Goal: Information Seeking & Learning: Learn about a topic

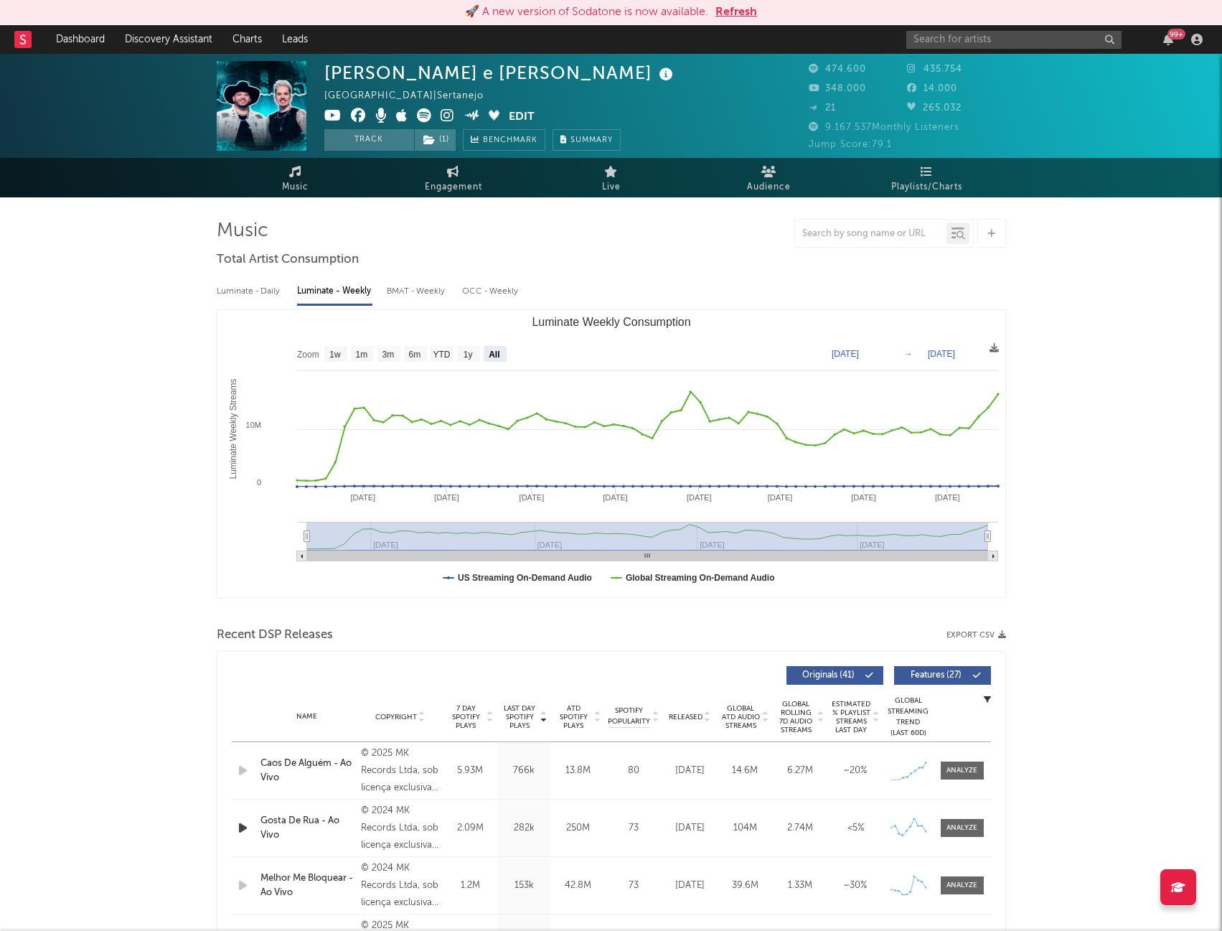
select select "All"
click at [955, 39] on input "text" at bounding box center [1014, 40] width 215 height 18
paste input "MAYKE & [PERSON_NAME]"
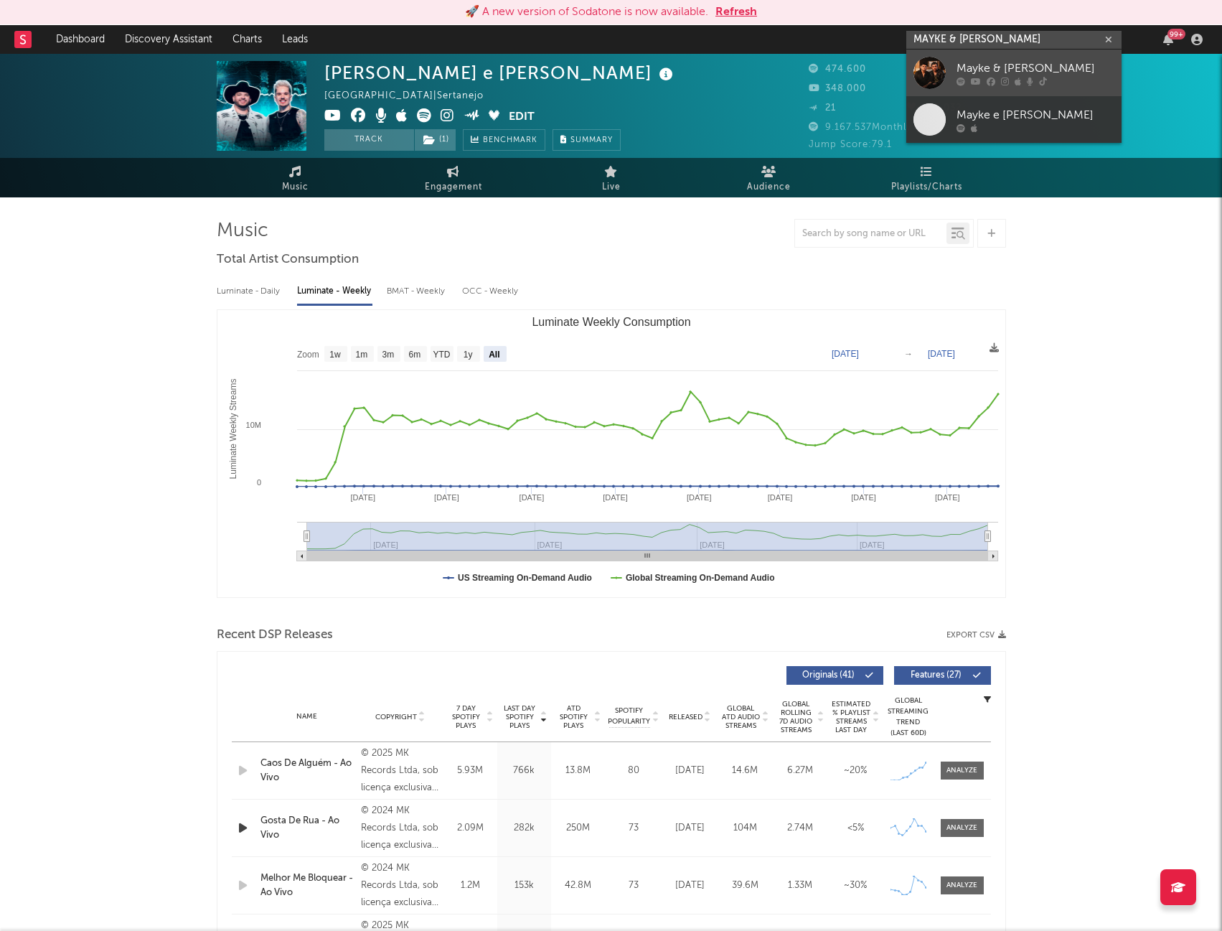
type input "MAYKE & [PERSON_NAME]"
click at [1006, 68] on div "Mayke & [PERSON_NAME]" at bounding box center [1036, 68] width 158 height 17
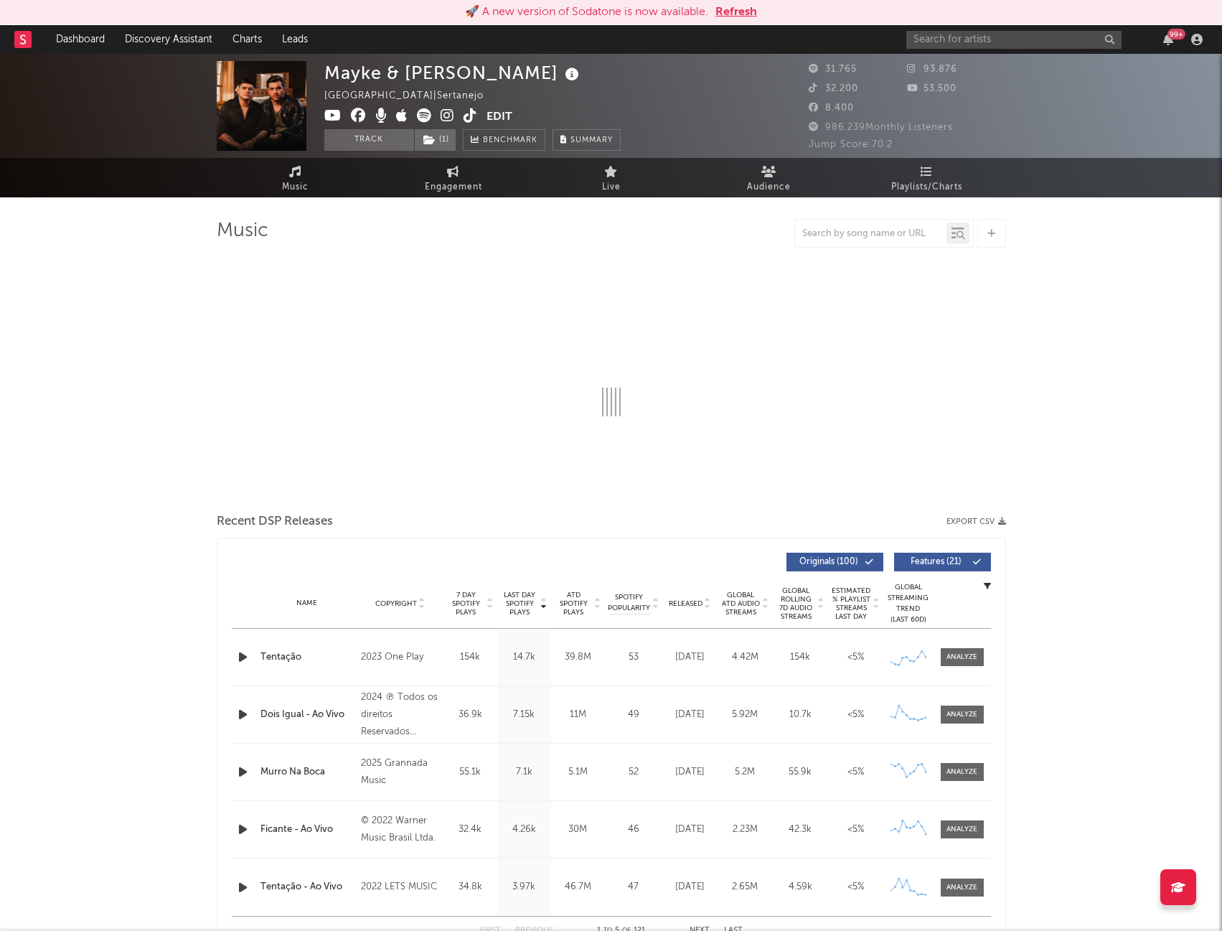
select select "6m"
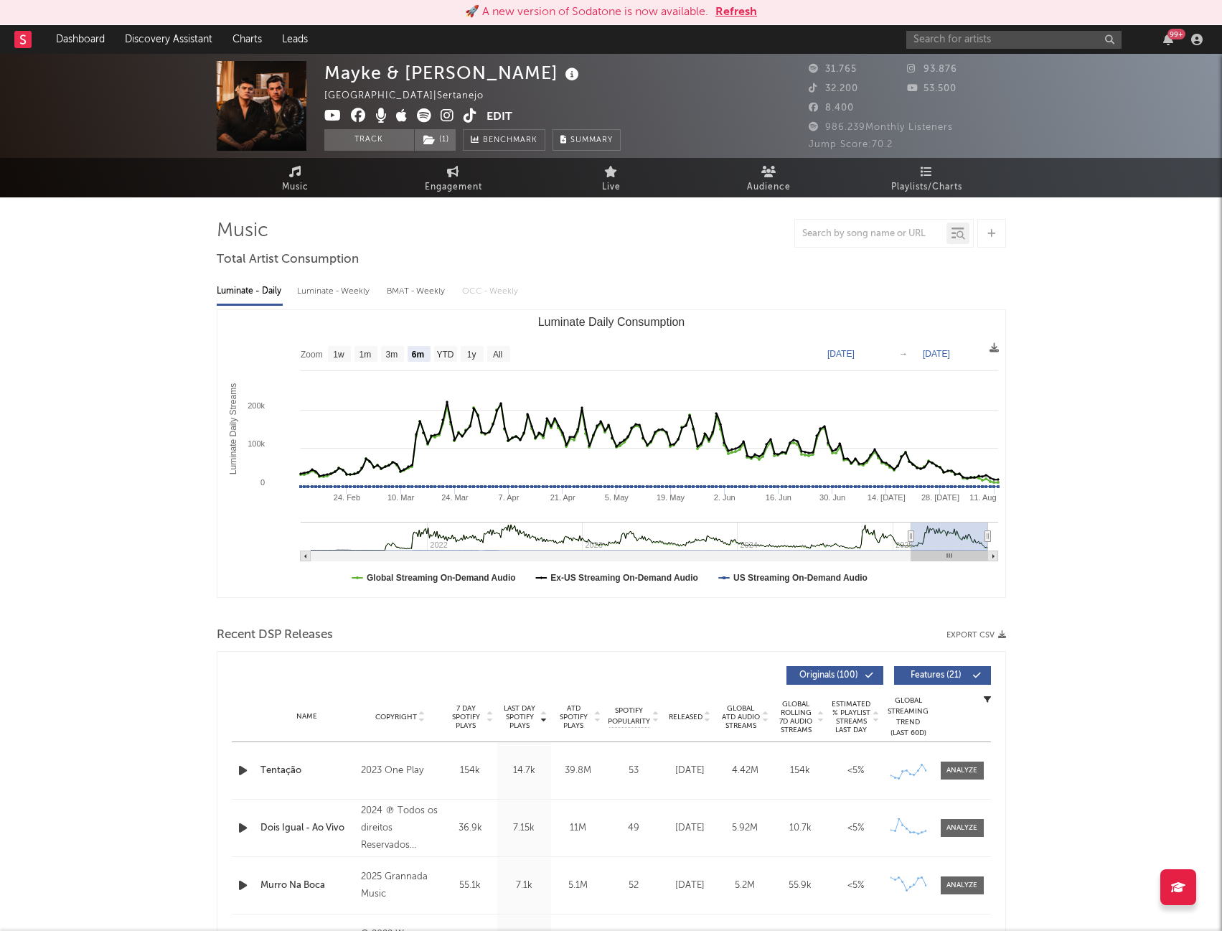
click at [324, 291] on div "Luminate - Weekly" at bounding box center [334, 291] width 75 height 24
select select "6m"
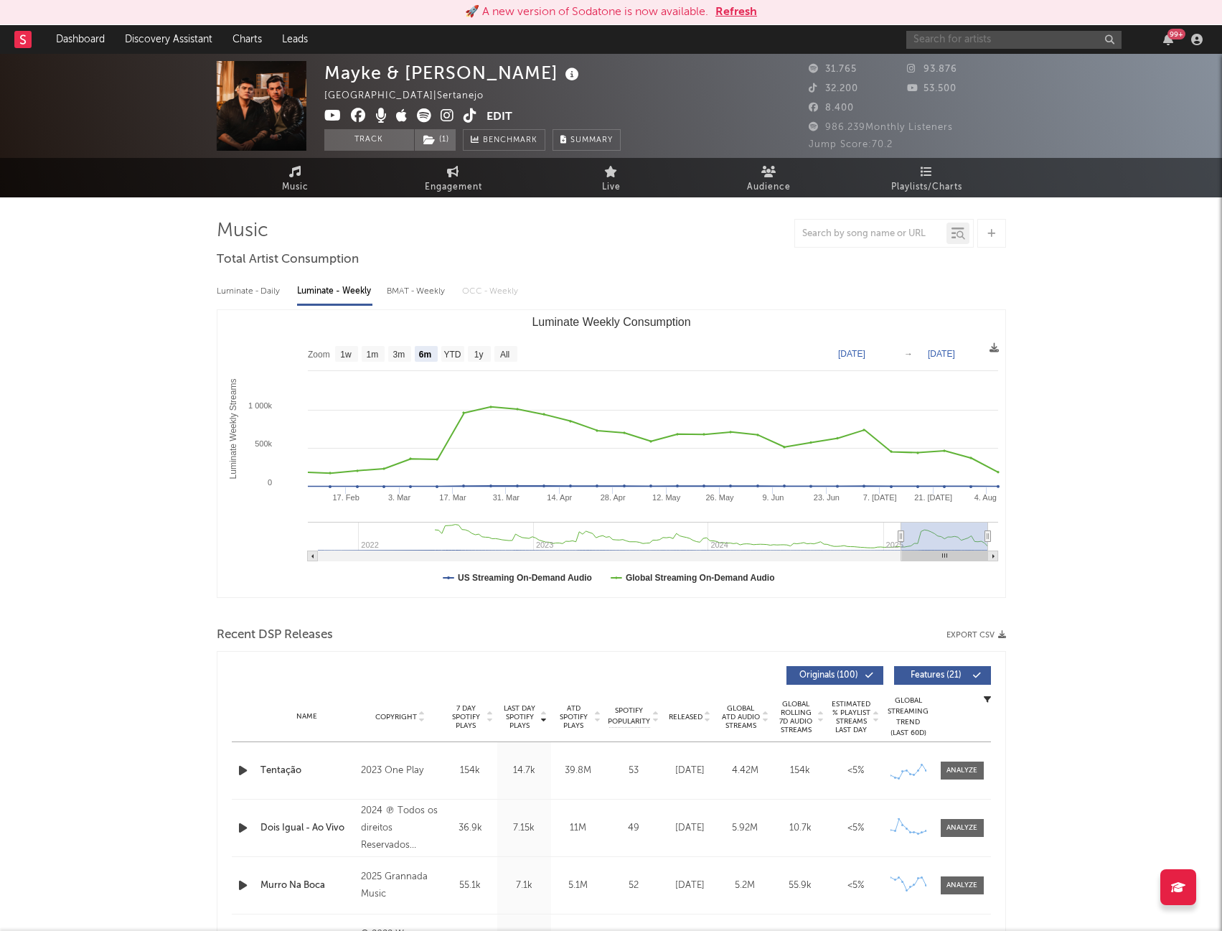
click at [934, 36] on input "text" at bounding box center [1014, 40] width 215 height 18
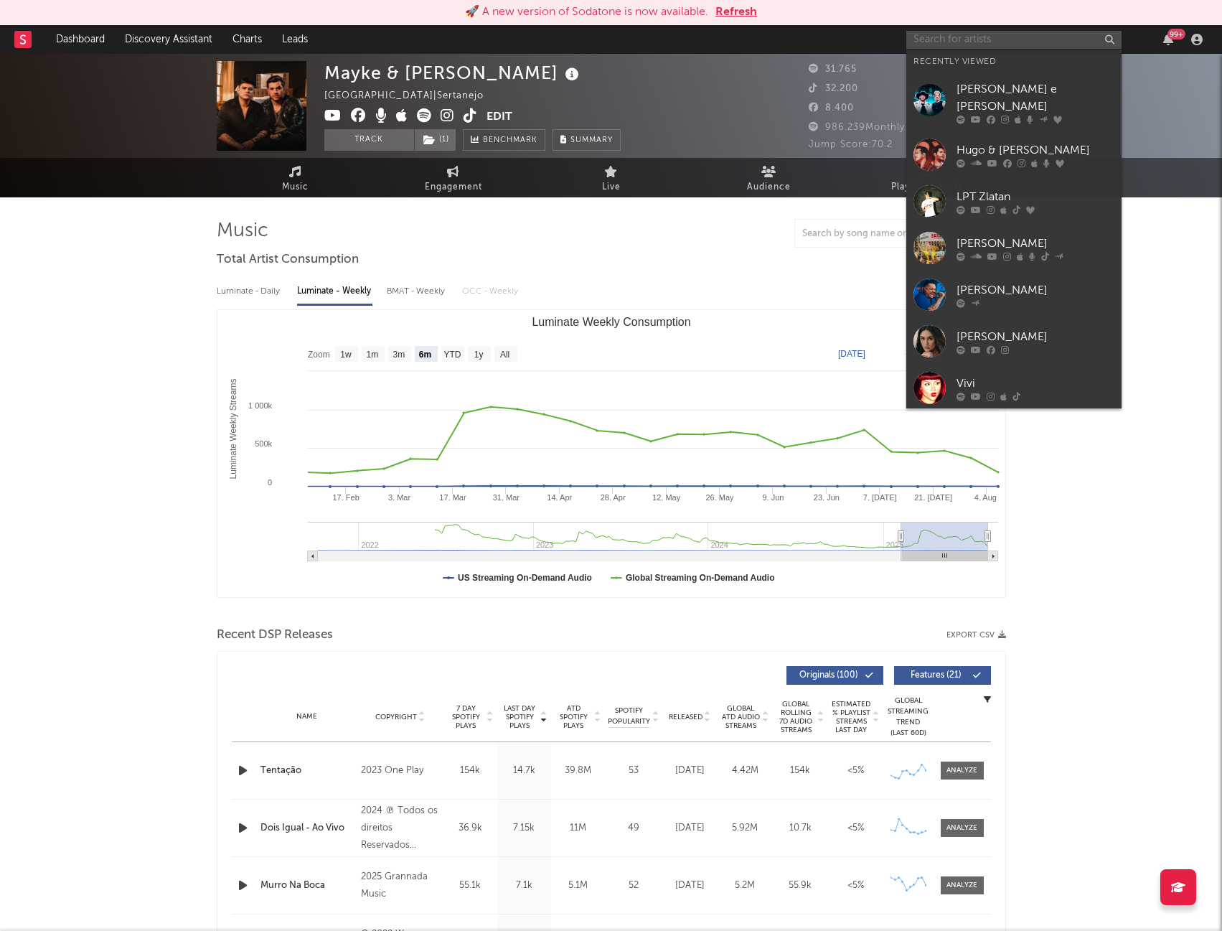
paste input "[PERSON_NAME]"
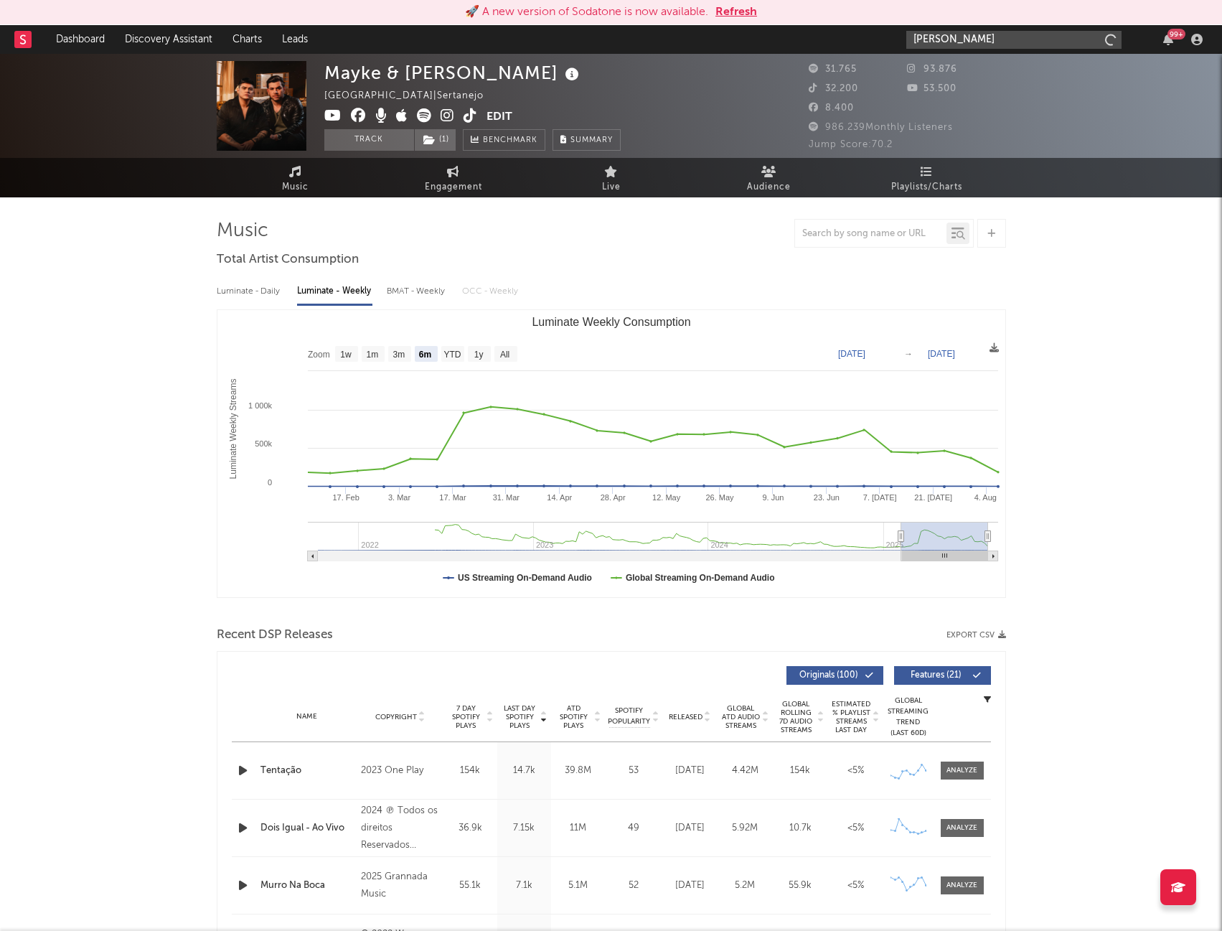
type input "[PERSON_NAME]"
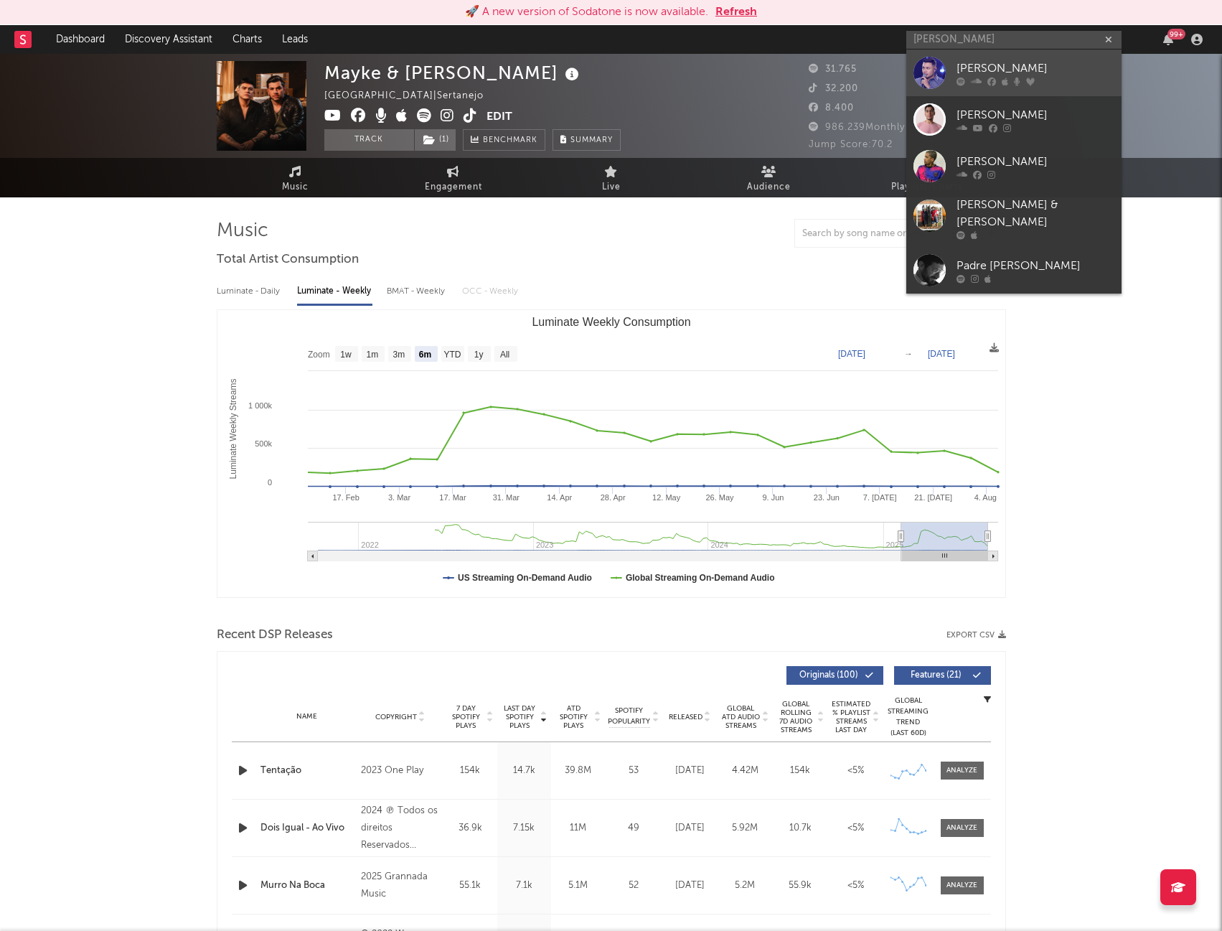
click at [956, 55] on link "[PERSON_NAME]" at bounding box center [1014, 73] width 215 height 47
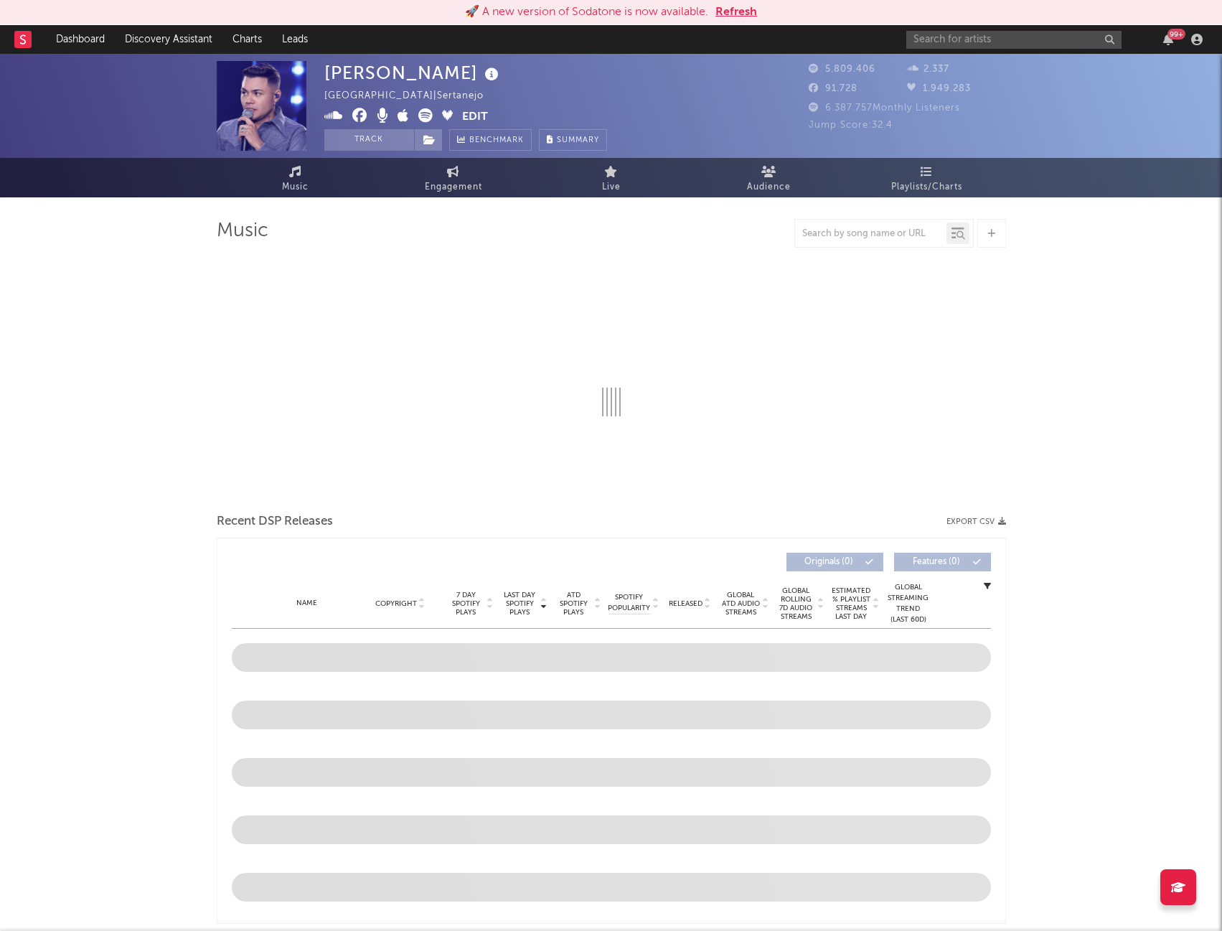
select select "6m"
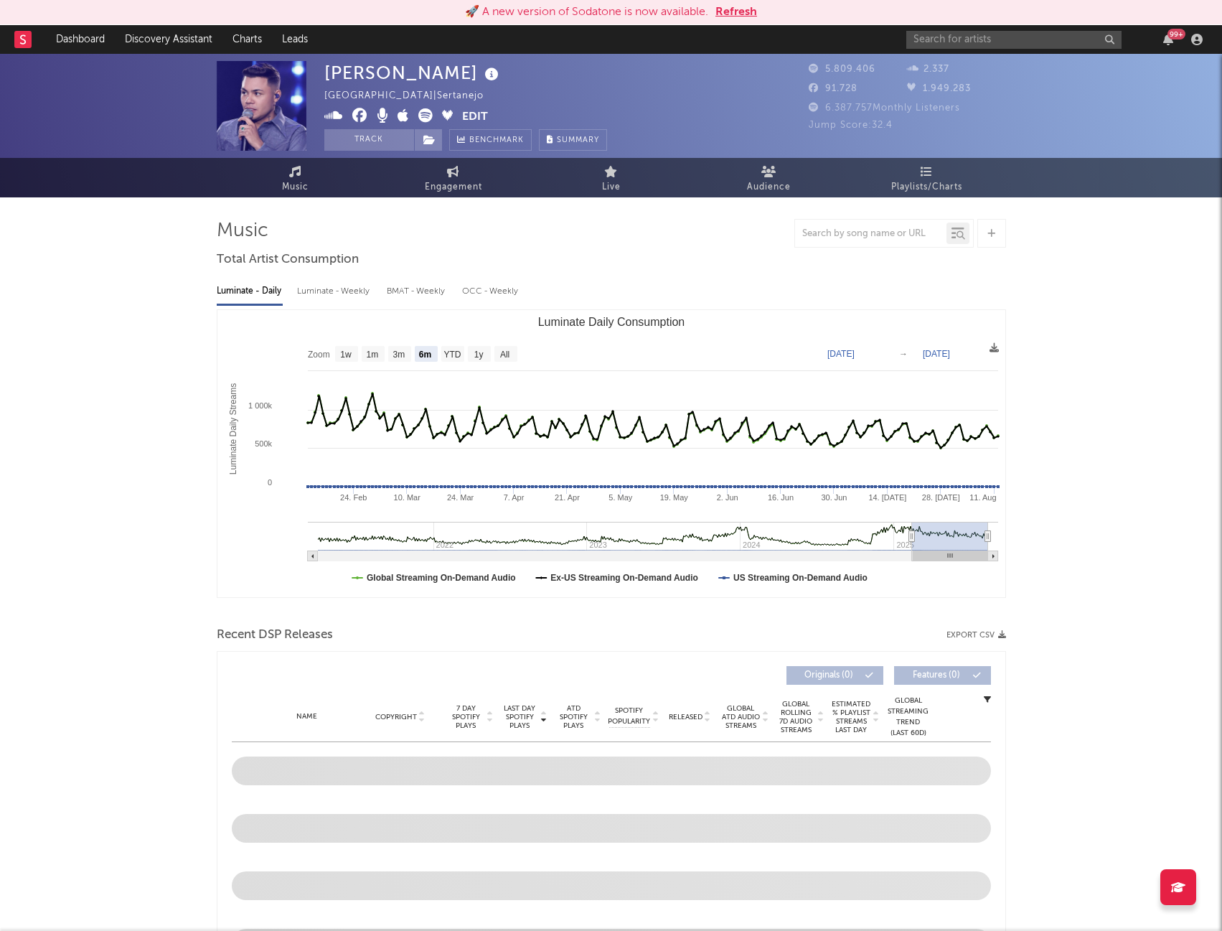
click at [360, 291] on div "Luminate - Weekly" at bounding box center [334, 291] width 75 height 24
select select "6m"
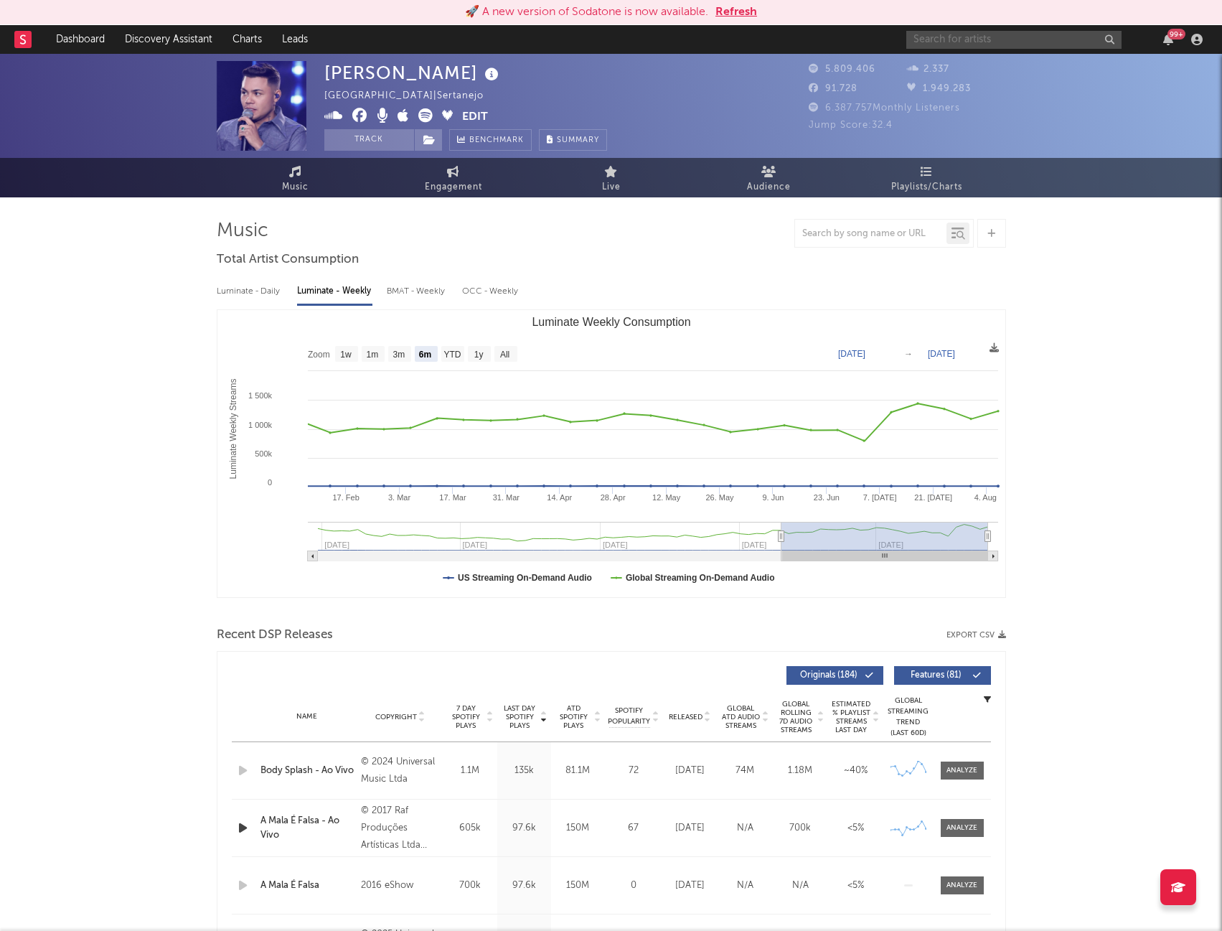
click at [1051, 39] on input "text" at bounding box center [1014, 40] width 215 height 18
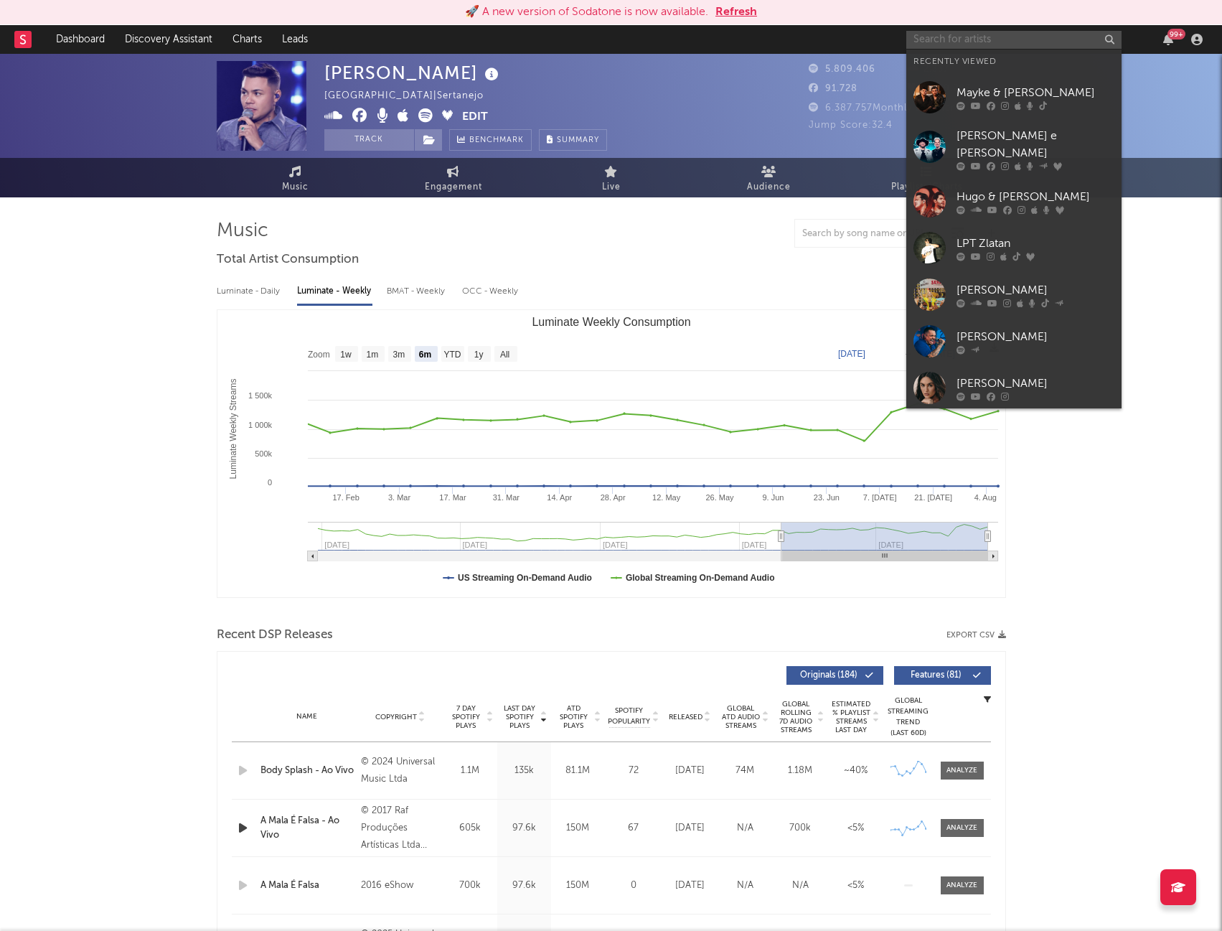
paste input "[PERSON_NAME]"
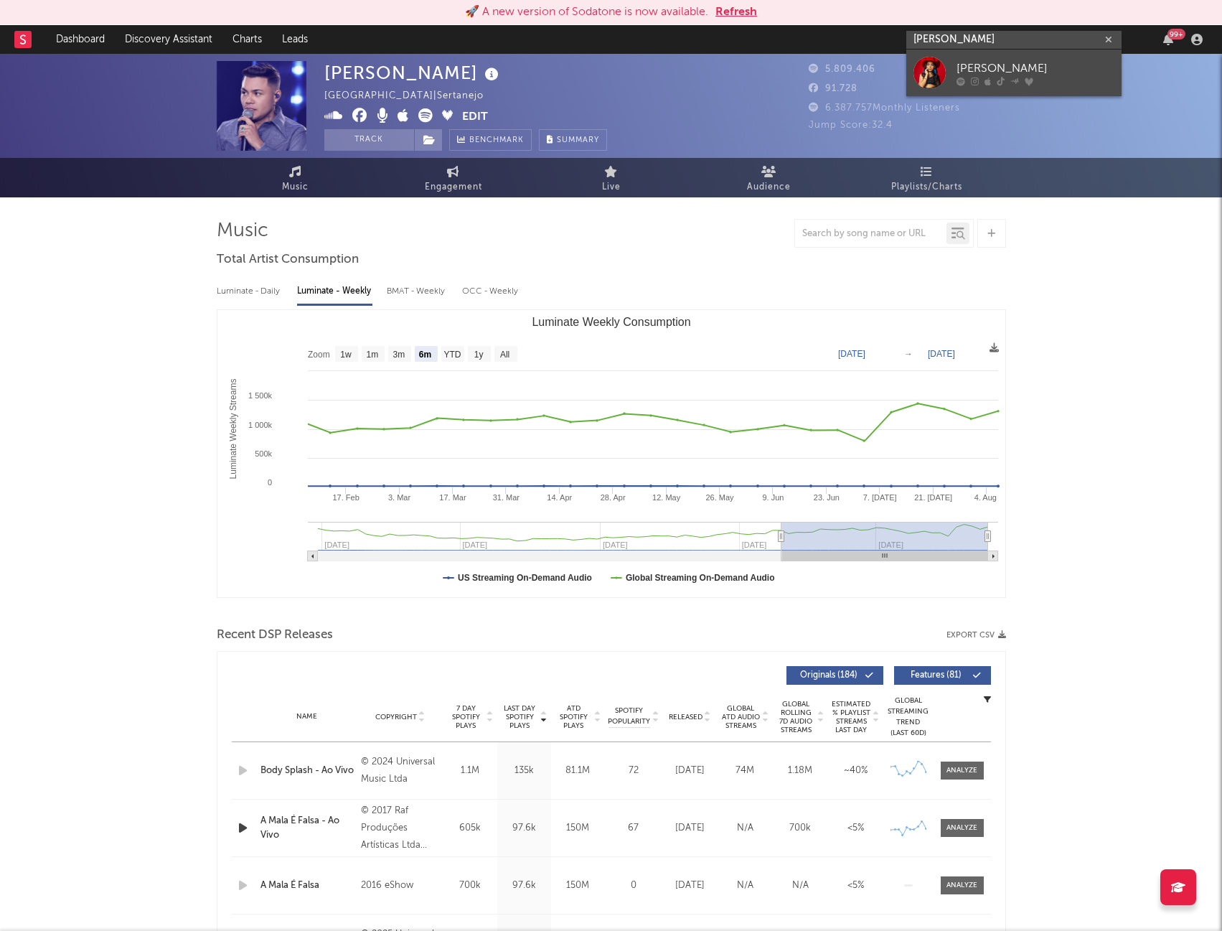
type input "[PERSON_NAME]"
click at [1063, 59] on link "[PERSON_NAME]" at bounding box center [1014, 73] width 215 height 47
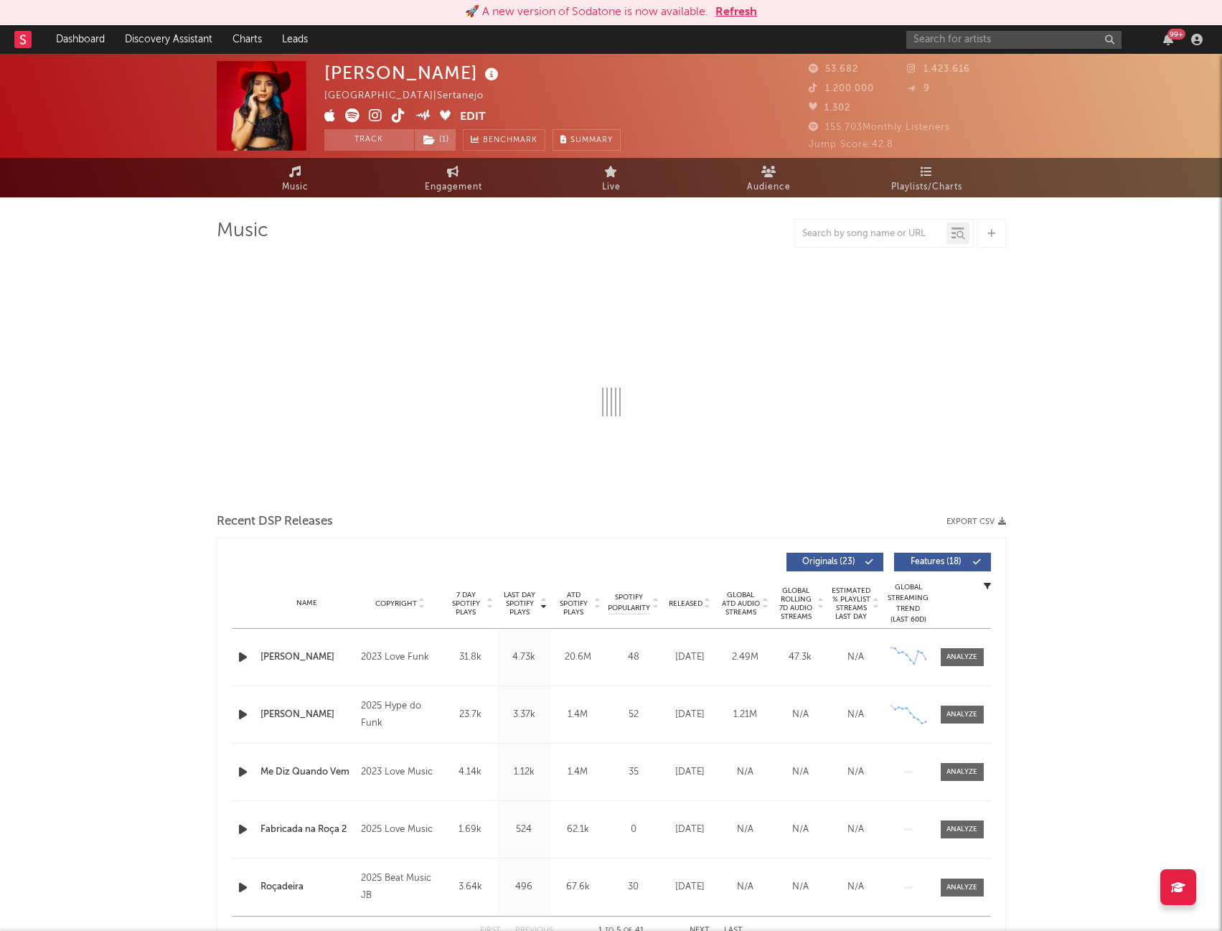
select select "6m"
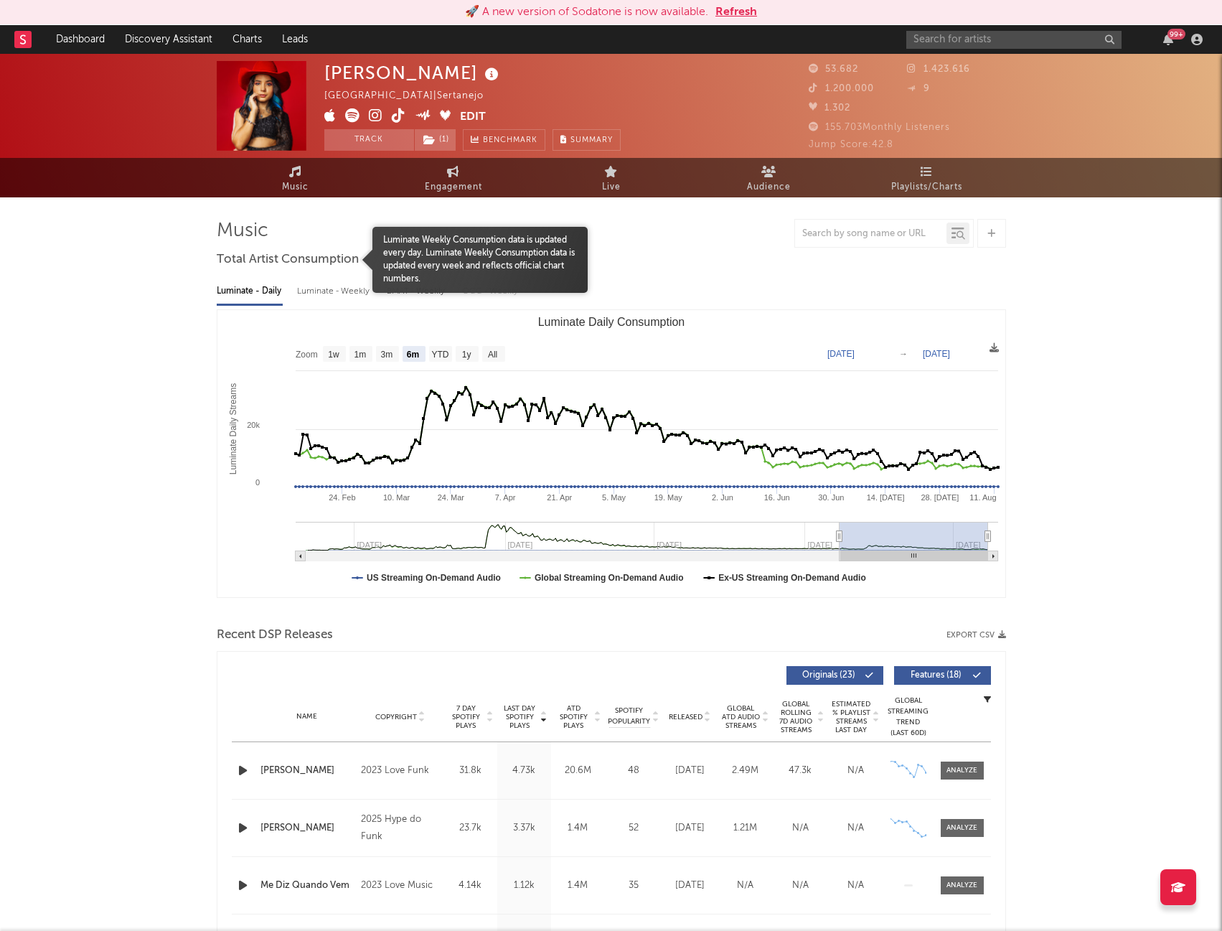
click at [317, 286] on div "Luminate - Weekly" at bounding box center [334, 291] width 75 height 24
select select "6m"
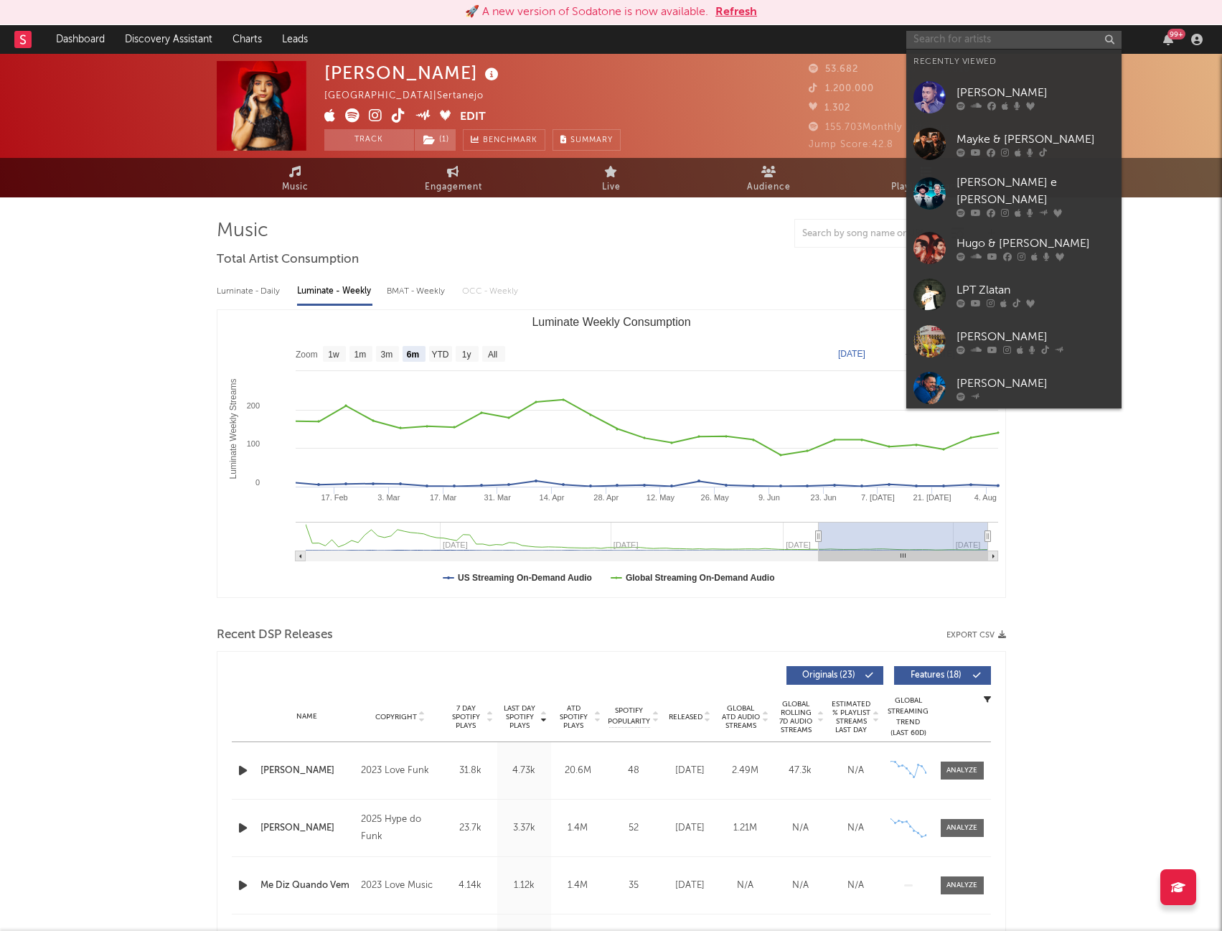
click at [952, 47] on input "text" at bounding box center [1014, 40] width 215 height 18
paste input "FIDUMA E JECA"
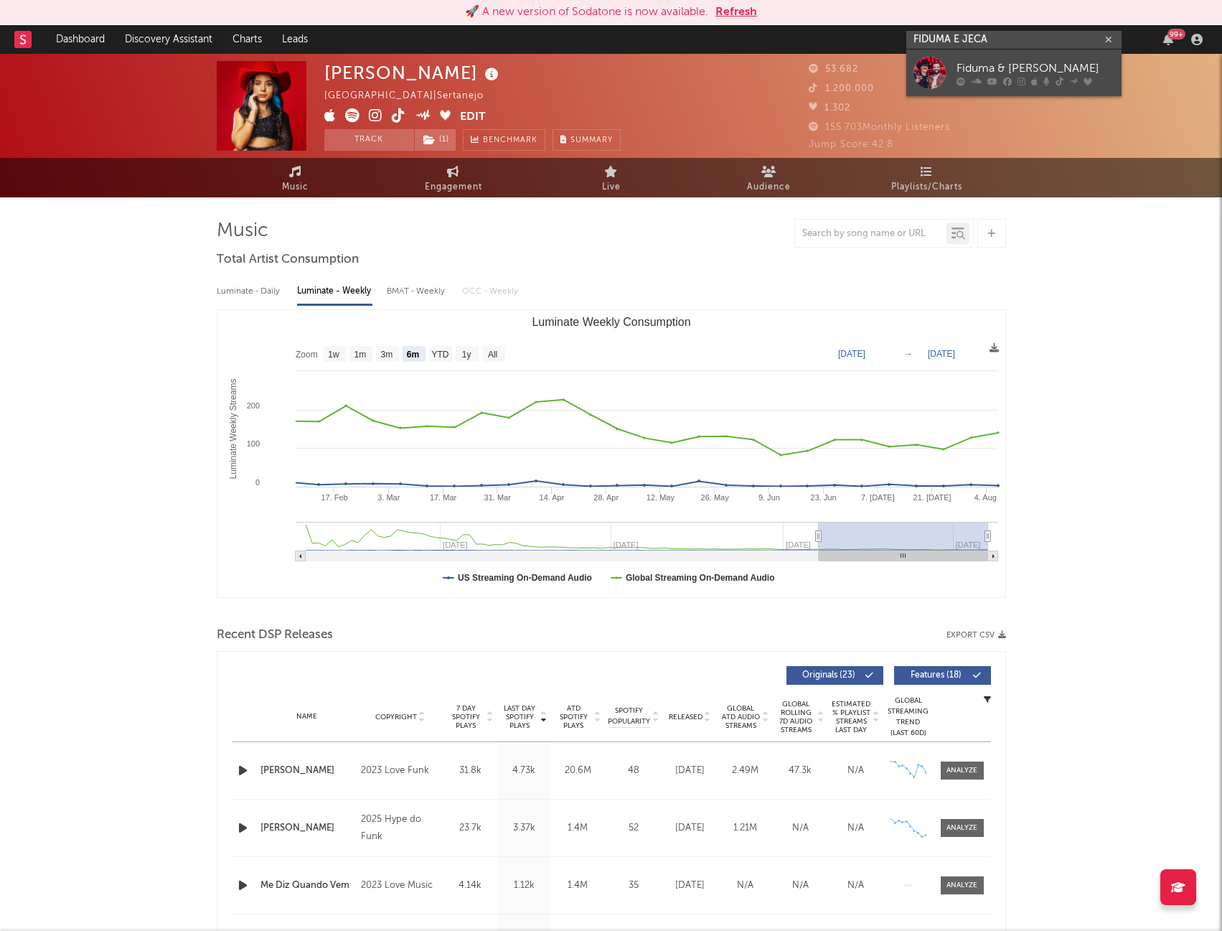
type input "FIDUMA E JECA"
click at [978, 68] on div "Fiduma & [PERSON_NAME]" at bounding box center [1036, 68] width 158 height 17
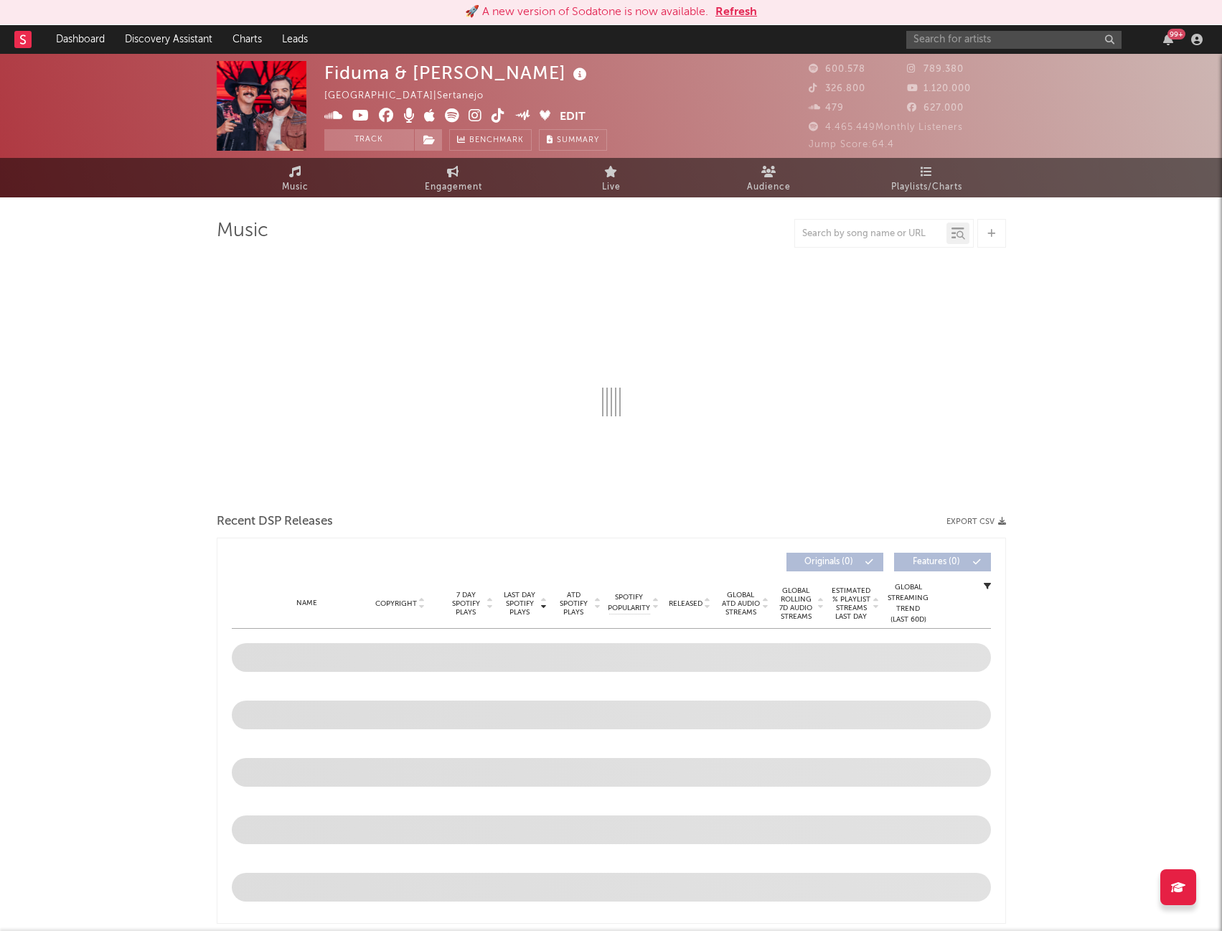
select select "6m"
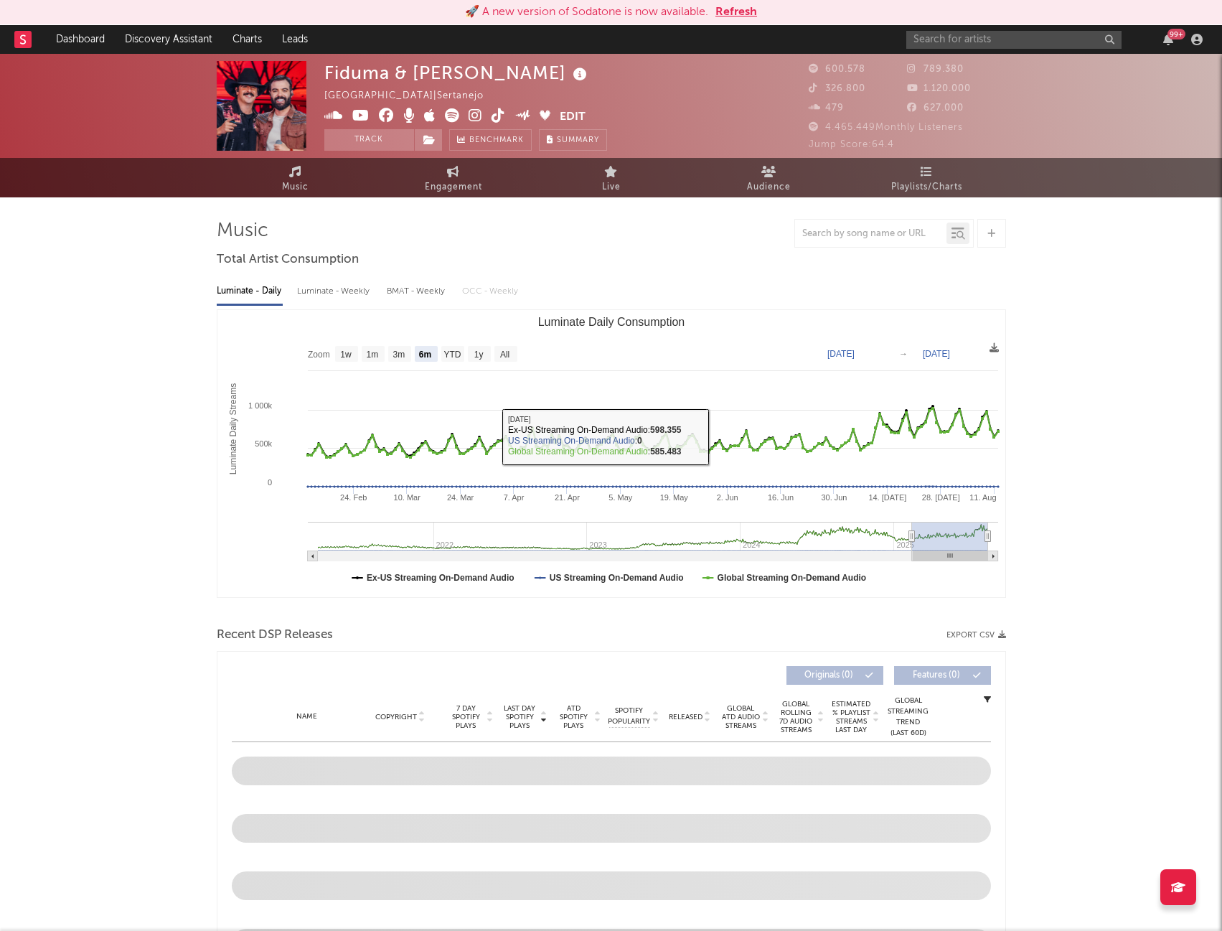
click at [319, 296] on div "Luminate - Weekly" at bounding box center [334, 291] width 75 height 24
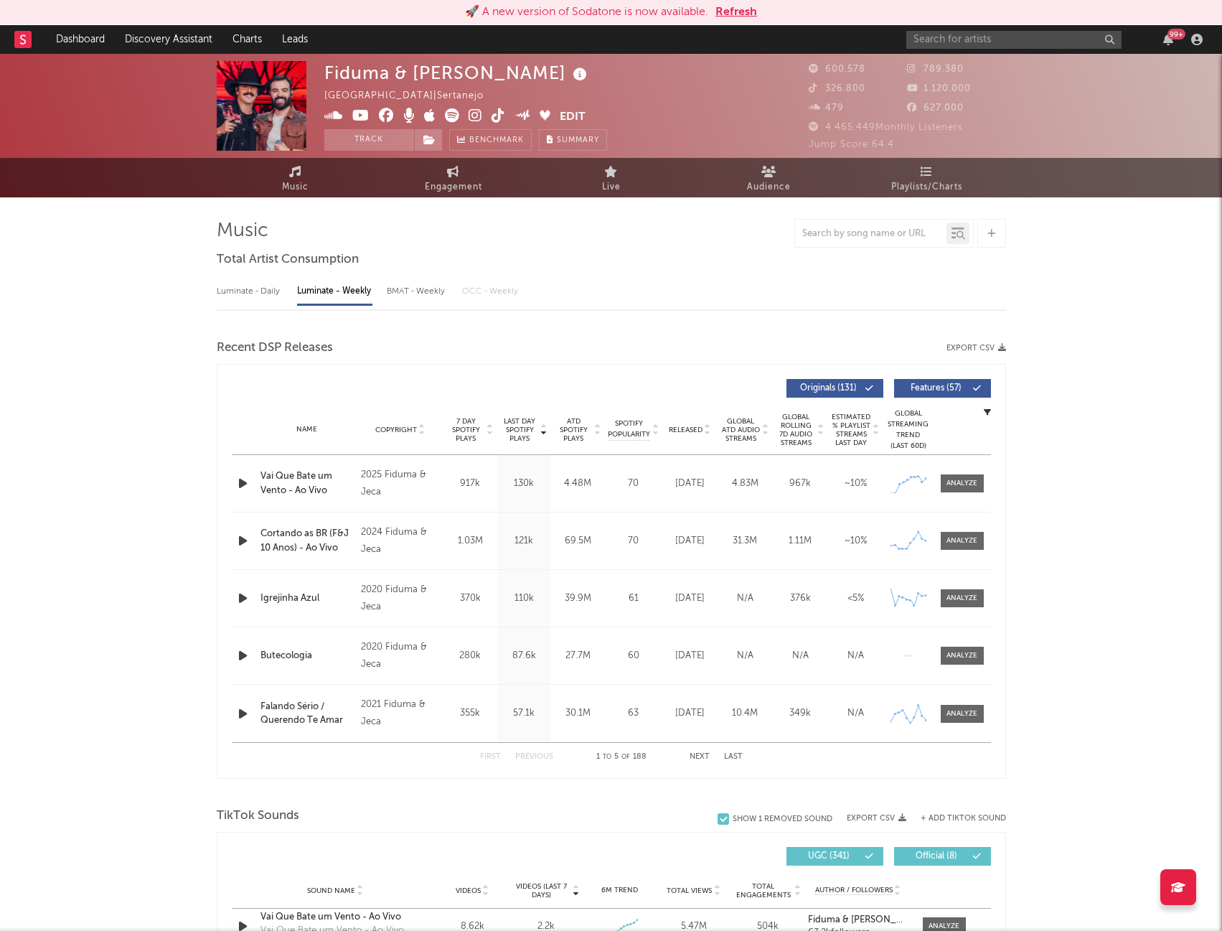
select select "6m"
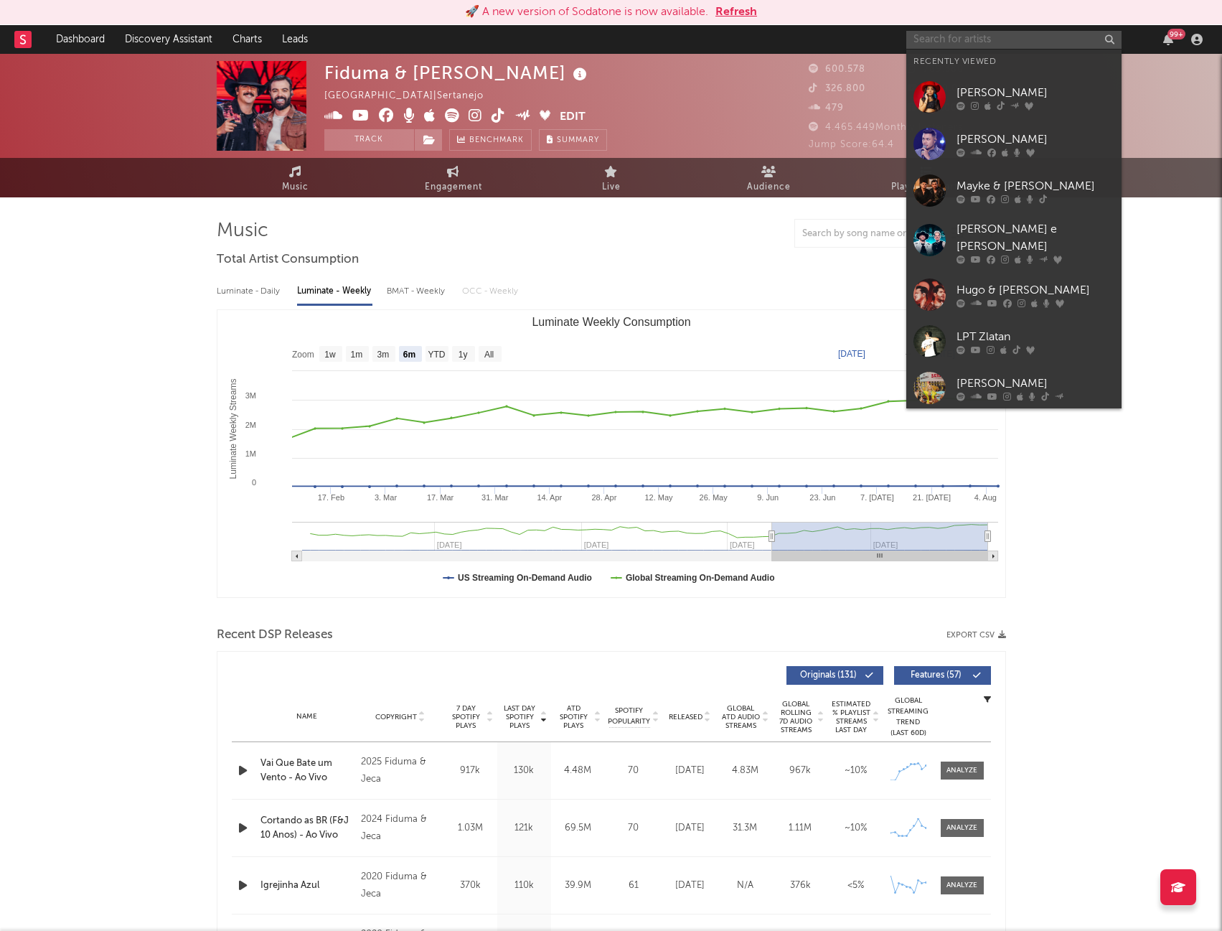
click at [925, 39] on input "text" at bounding box center [1014, 40] width 215 height 18
paste input "[PERSON_NAME]"
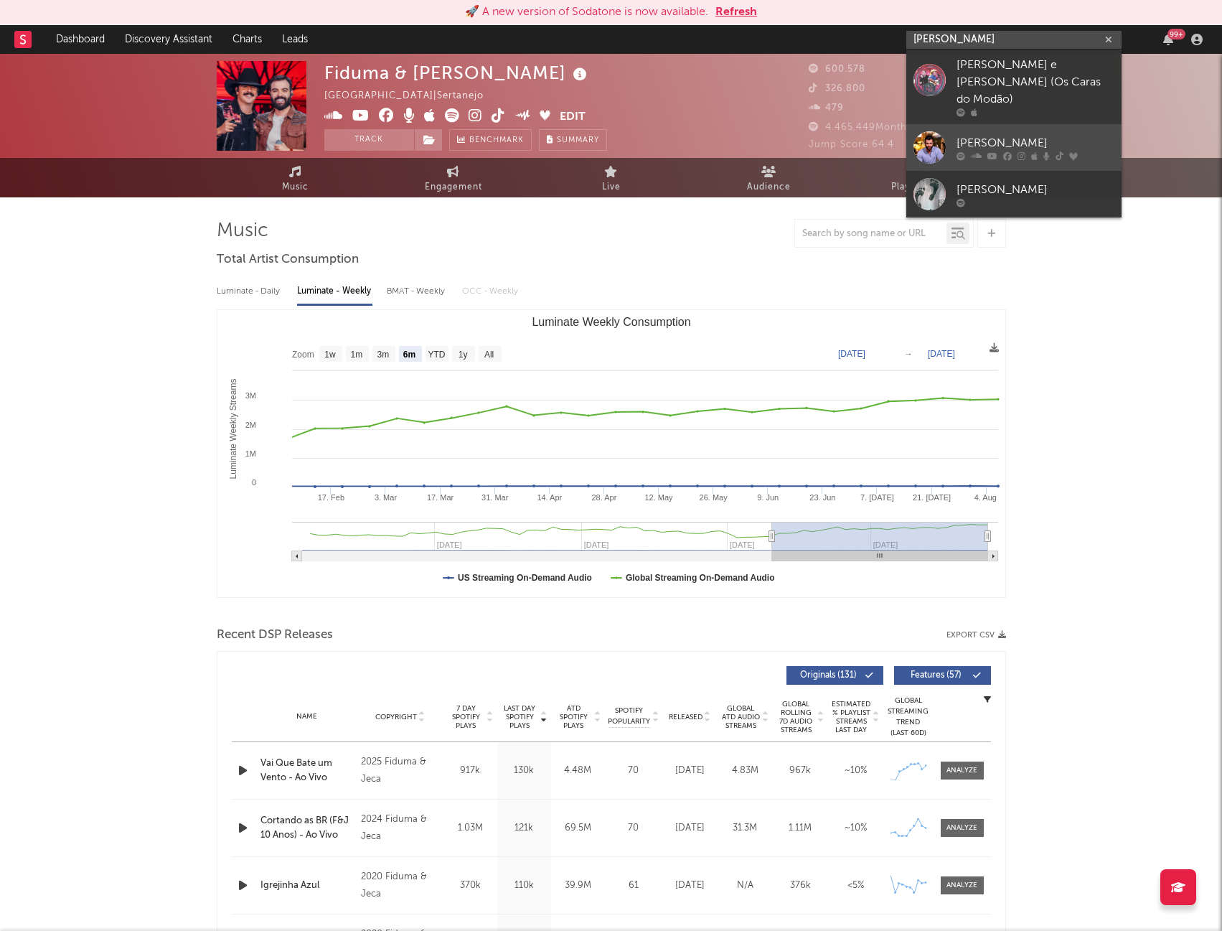
type input "[PERSON_NAME]"
click at [1052, 151] on div at bounding box center [1036, 155] width 158 height 9
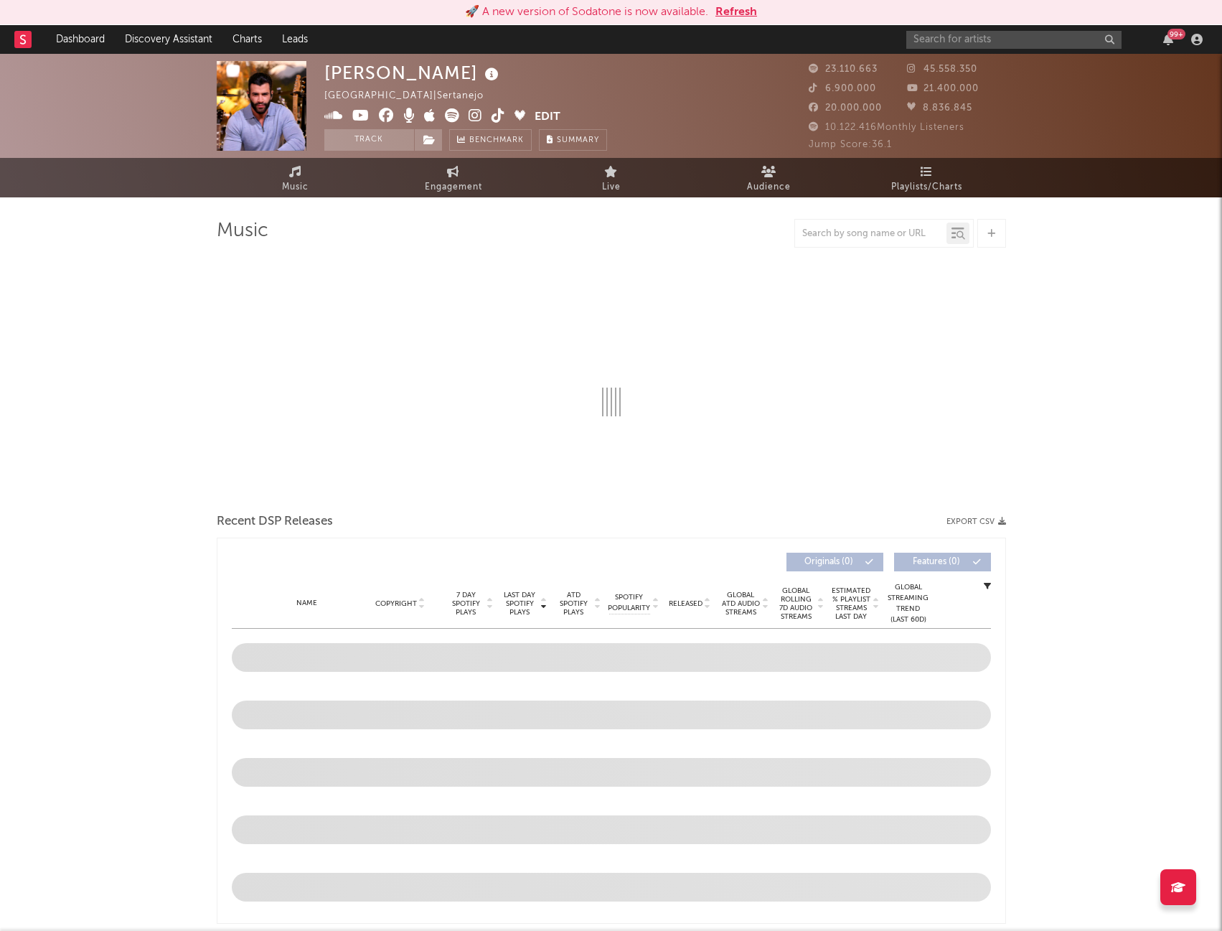
select select "6m"
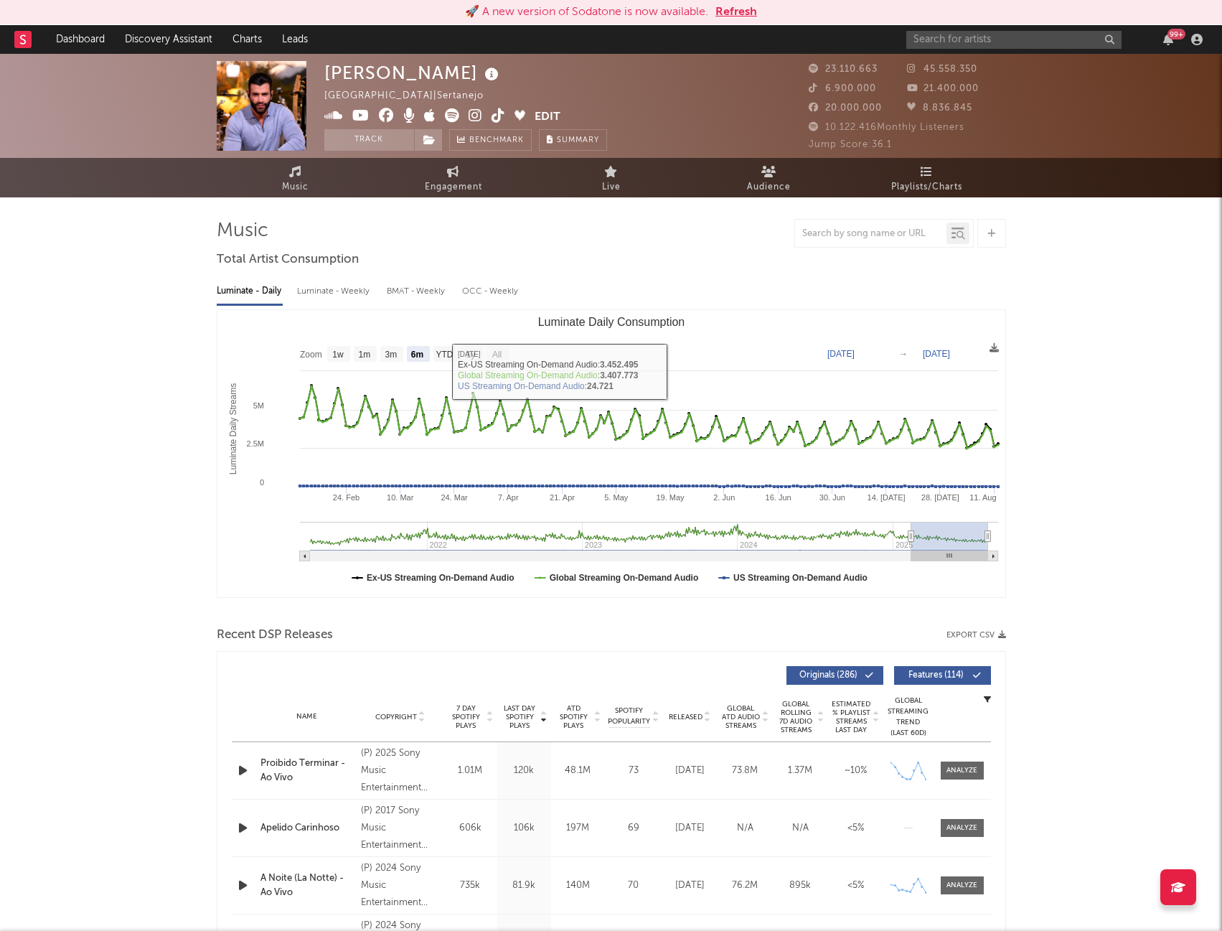
click at [341, 294] on div "Luminate - Weekly" at bounding box center [334, 291] width 75 height 24
select select "6m"
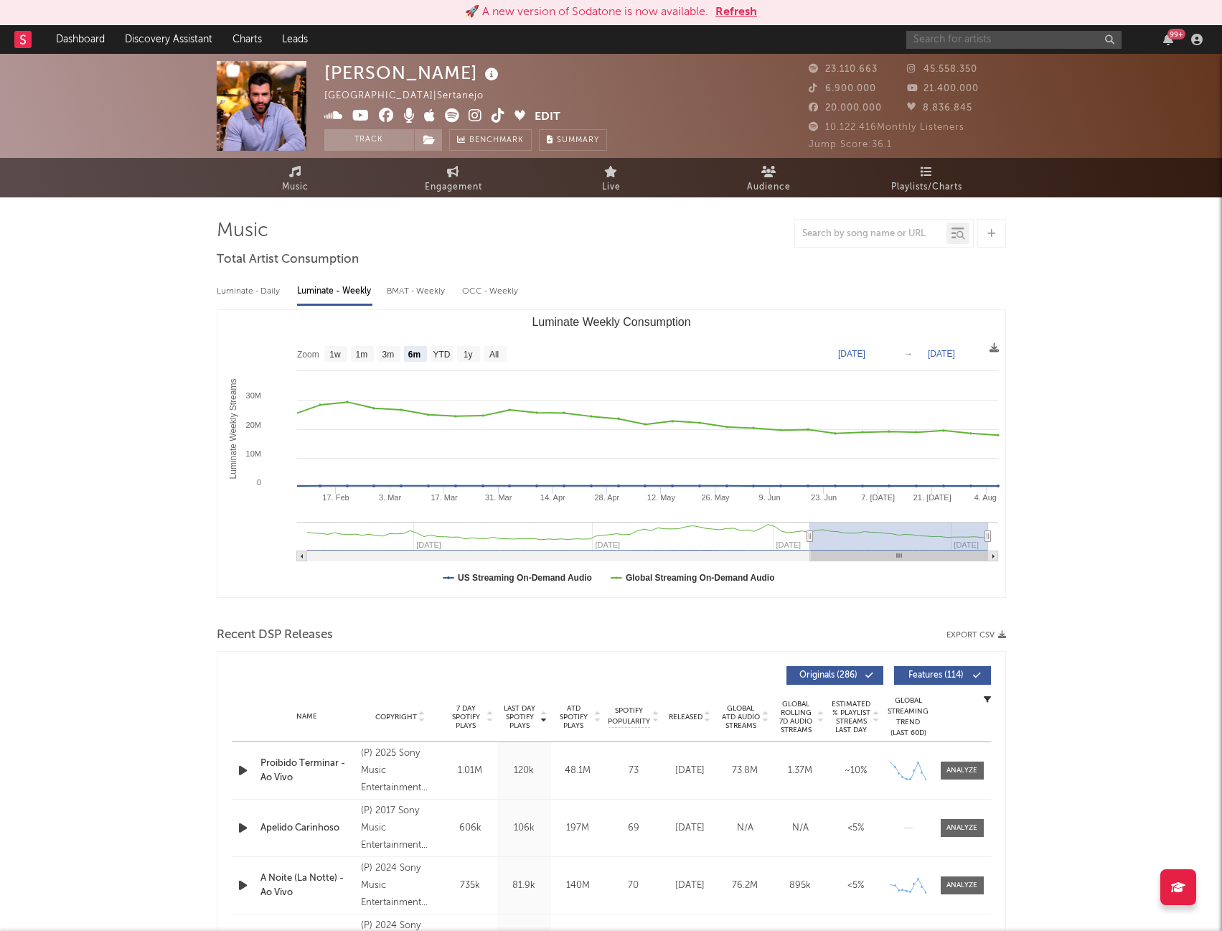
click at [924, 41] on input "text" at bounding box center [1014, 40] width 215 height 18
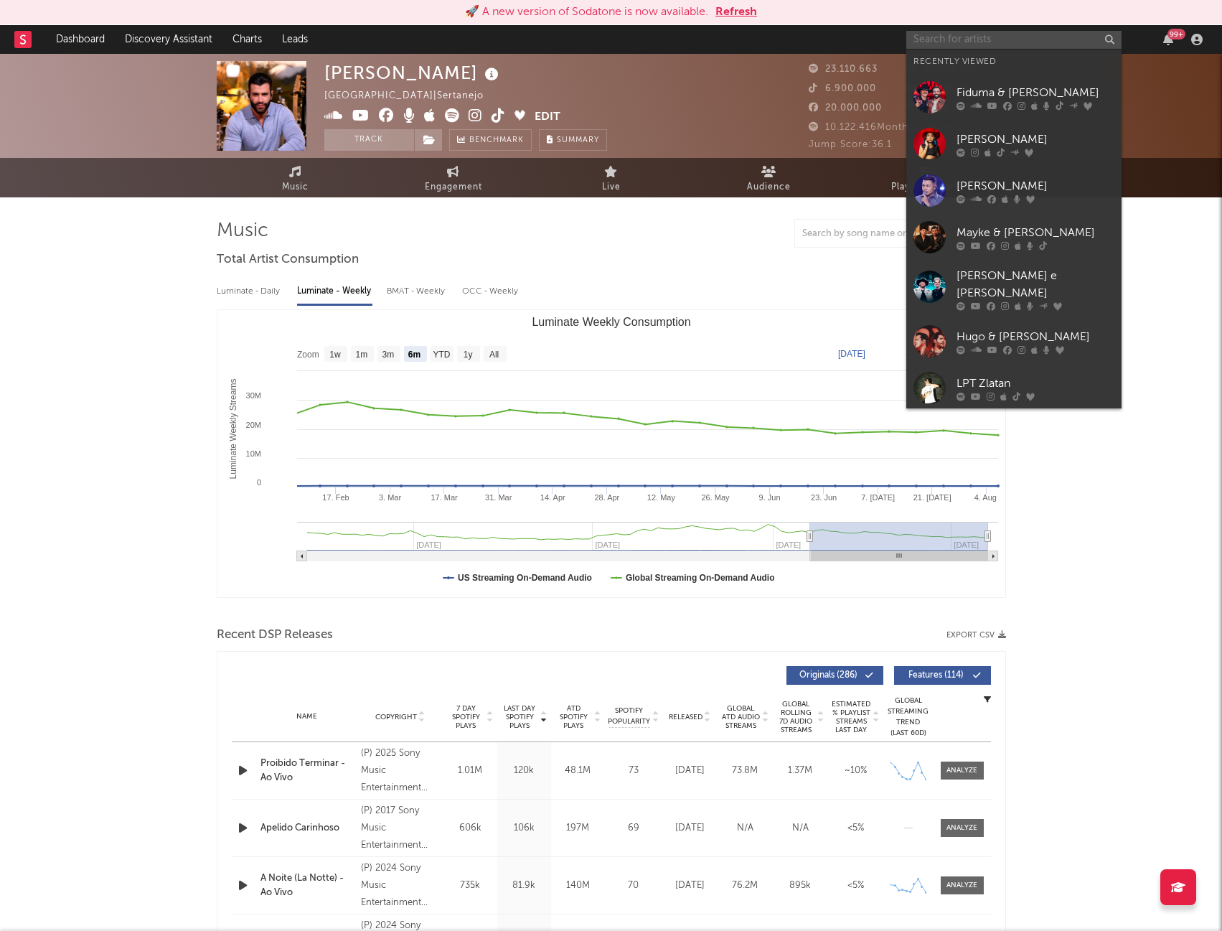
paste input "SORRISO MAROTO"
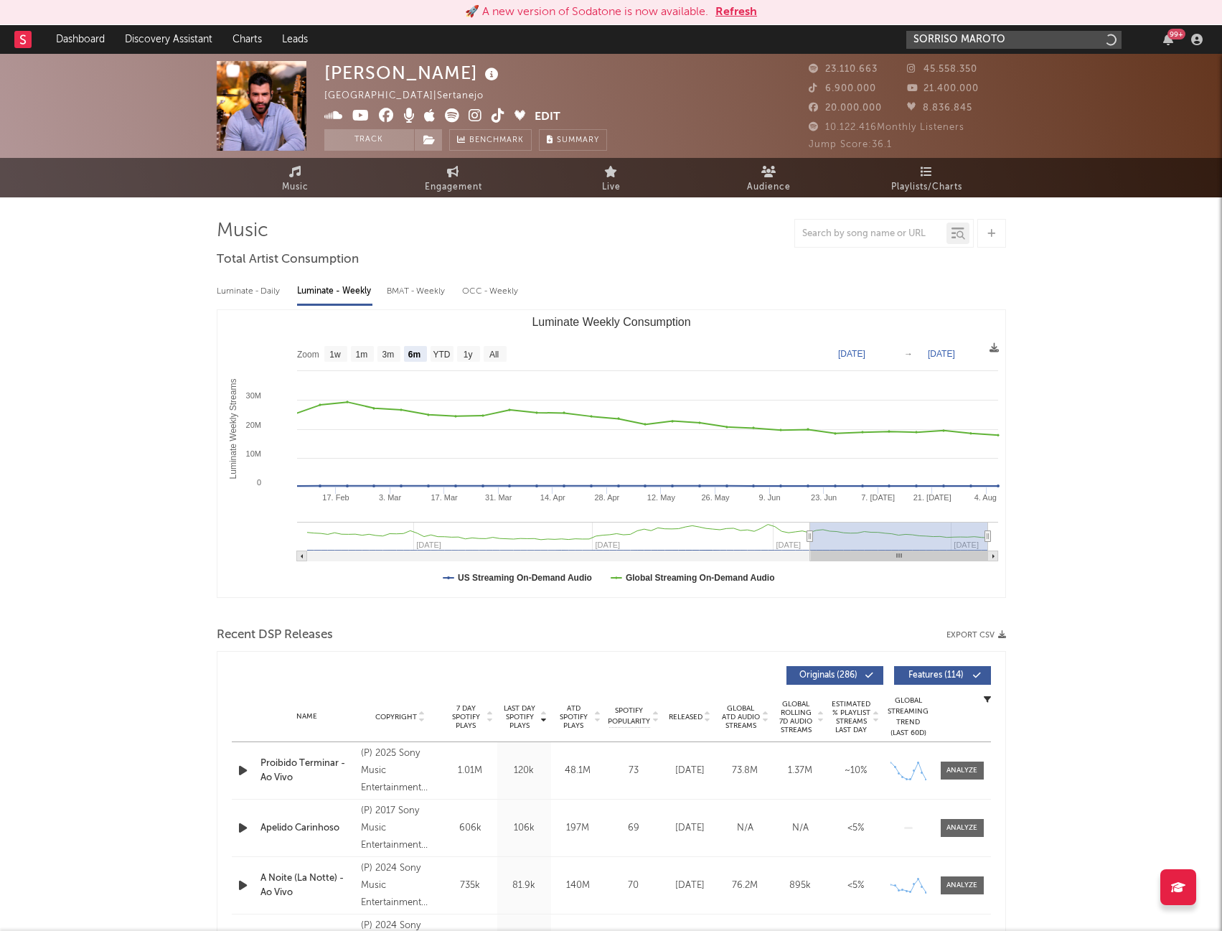
type input "SORRISO MAROTO"
click at [1012, 37] on input "SORRISO MAROTO" at bounding box center [1014, 40] width 215 height 18
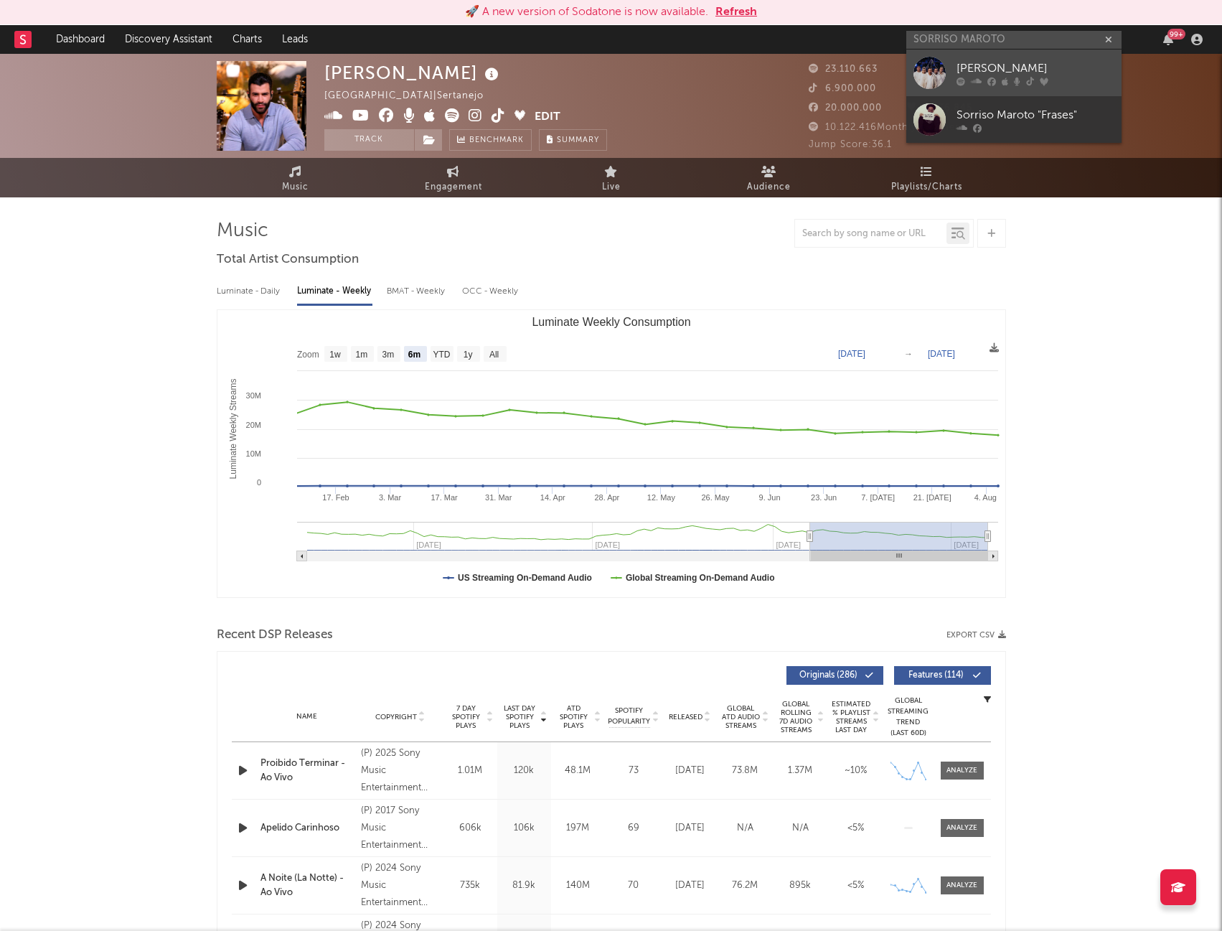
click at [1054, 80] on div at bounding box center [1036, 81] width 158 height 9
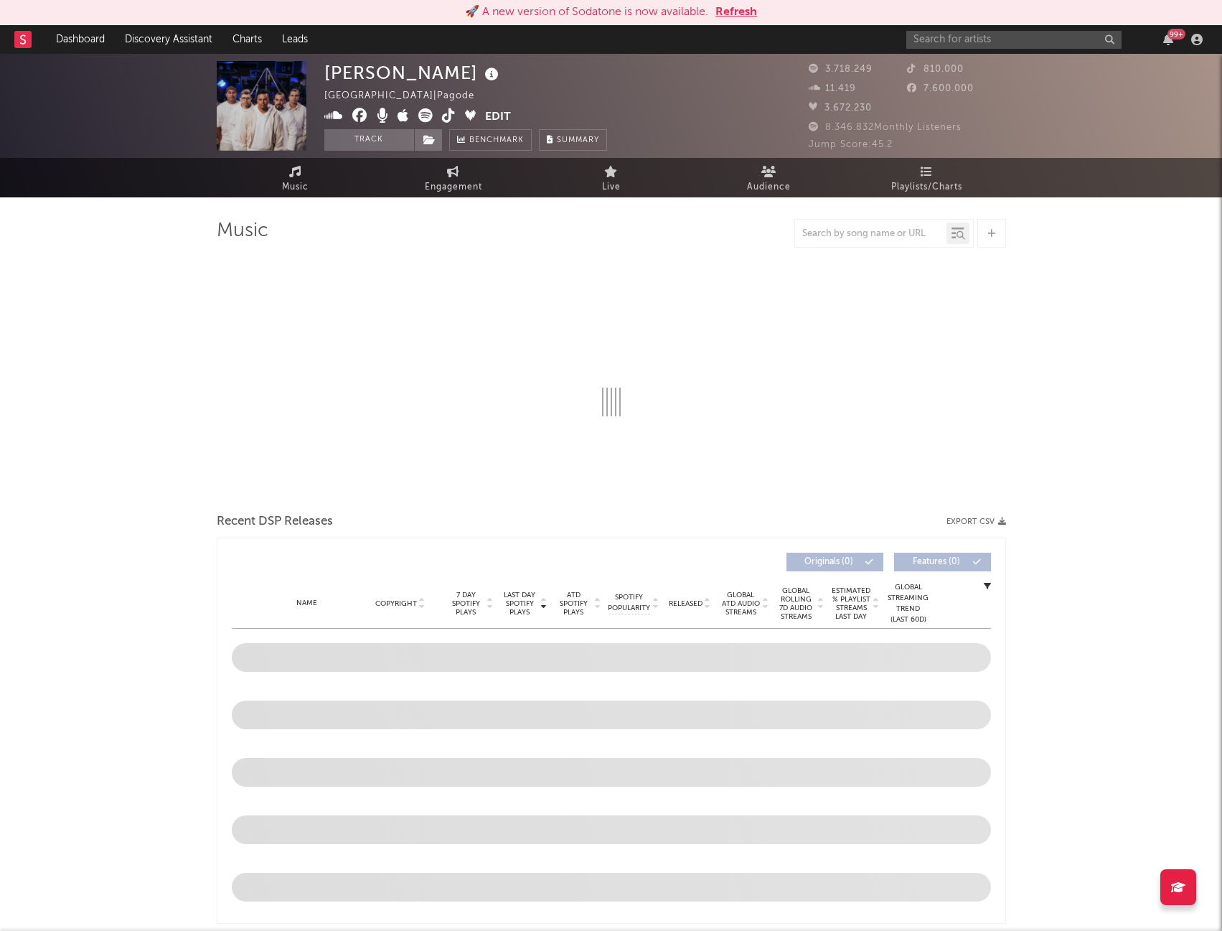
select select "6m"
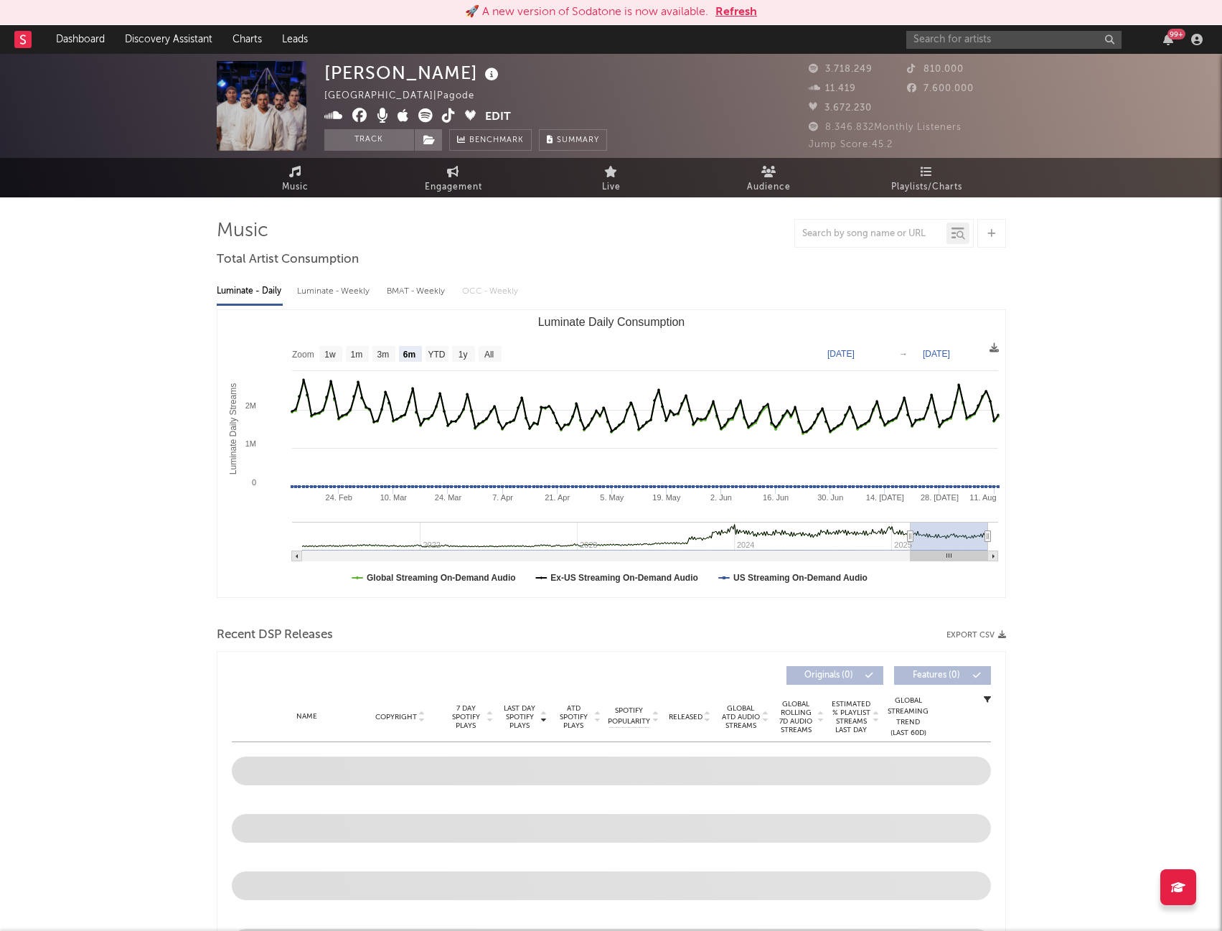
click at [327, 295] on div "Luminate - Weekly" at bounding box center [334, 291] width 75 height 24
select select "6m"
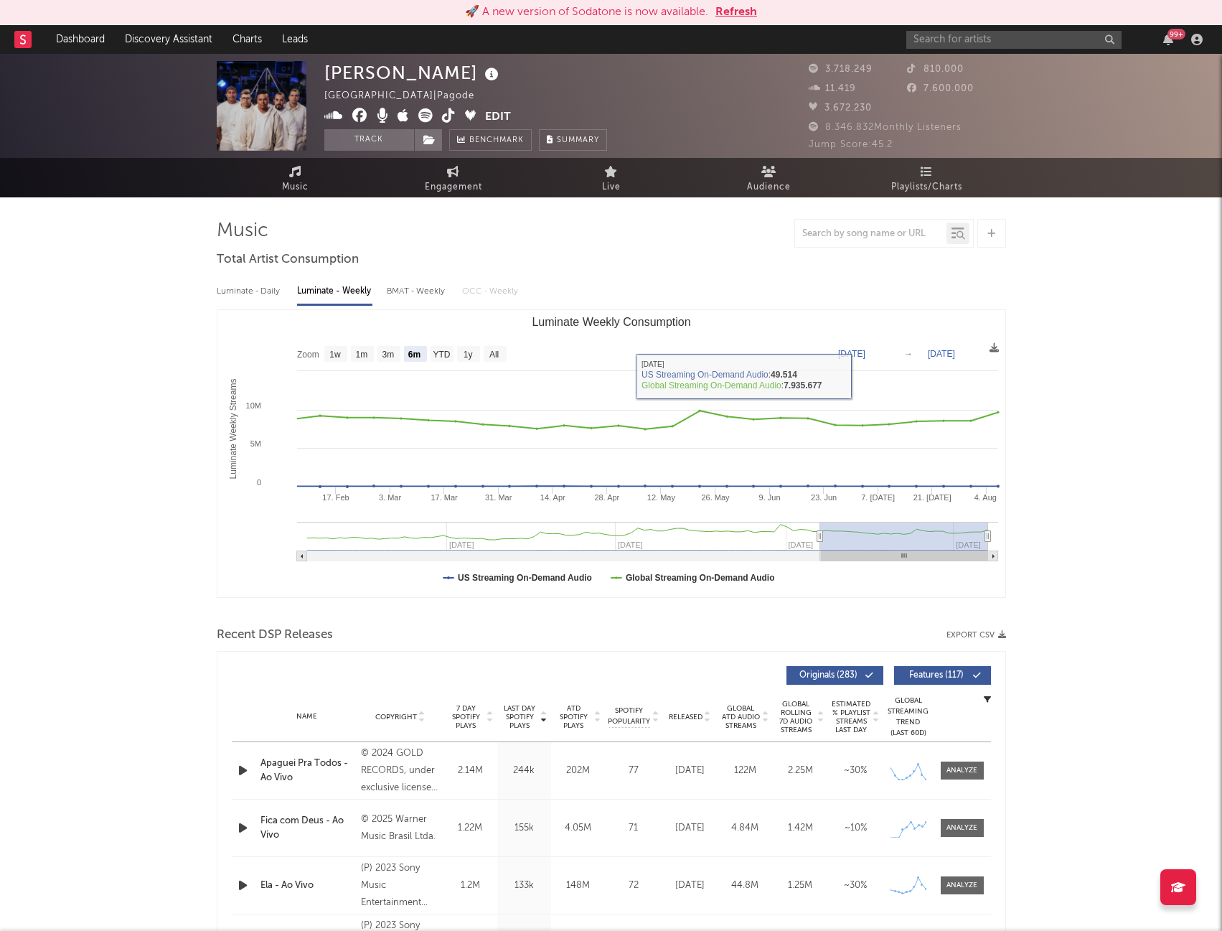
click at [970, 27] on div "99 +" at bounding box center [1057, 39] width 301 height 29
click at [980, 35] on input "text" at bounding box center [1014, 40] width 215 height 18
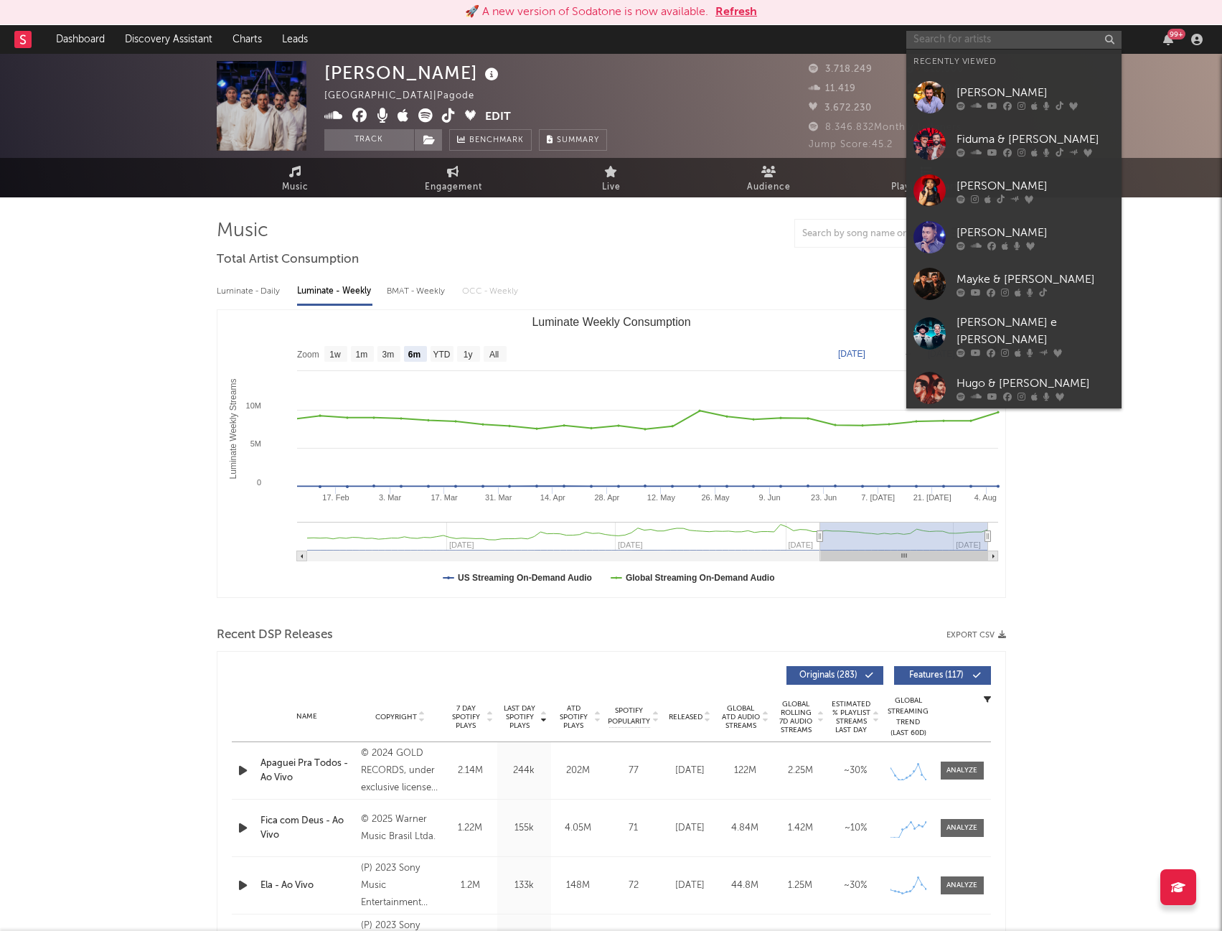
paste input "LVCAS"
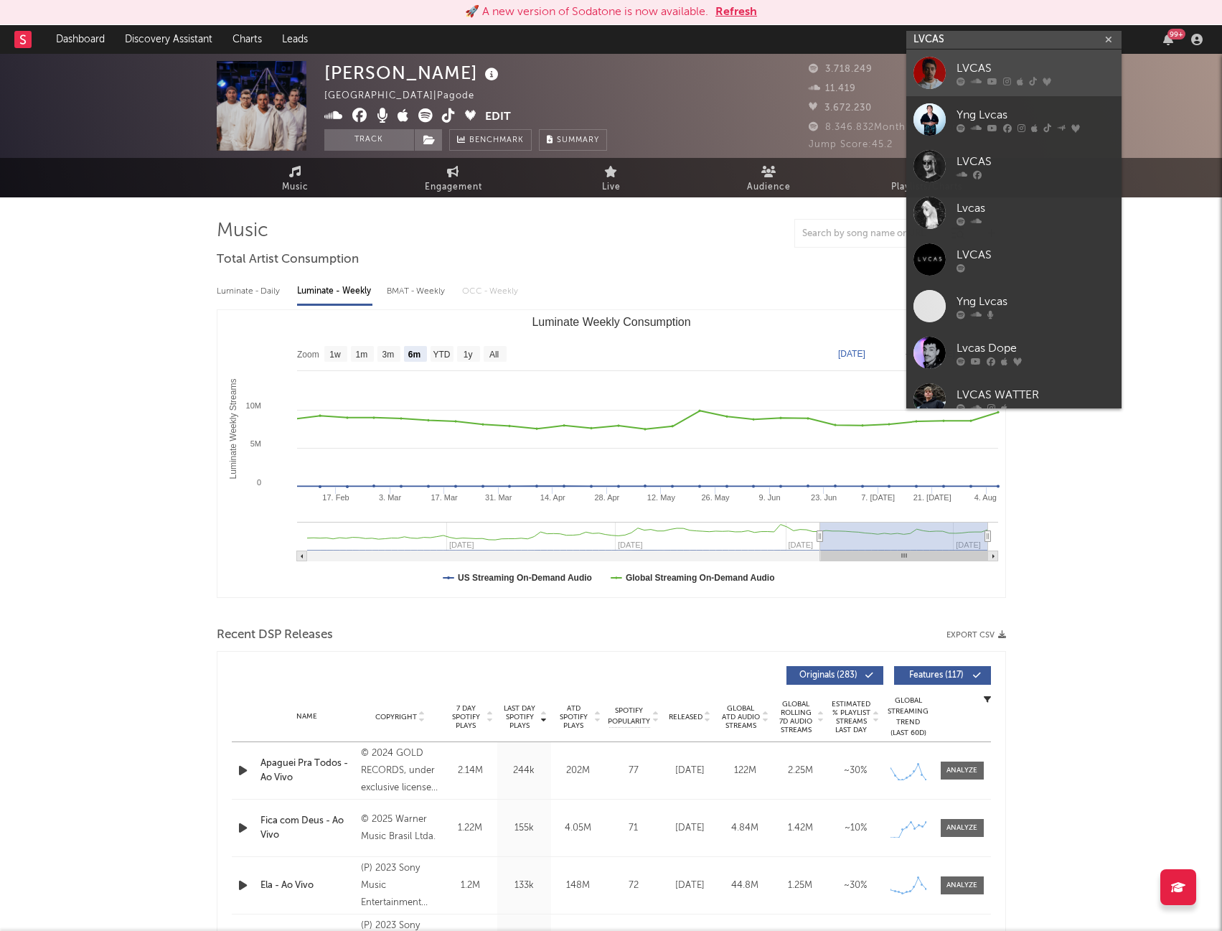
type input "LVCAS"
click at [965, 72] on div "LVCAS" at bounding box center [1036, 68] width 158 height 17
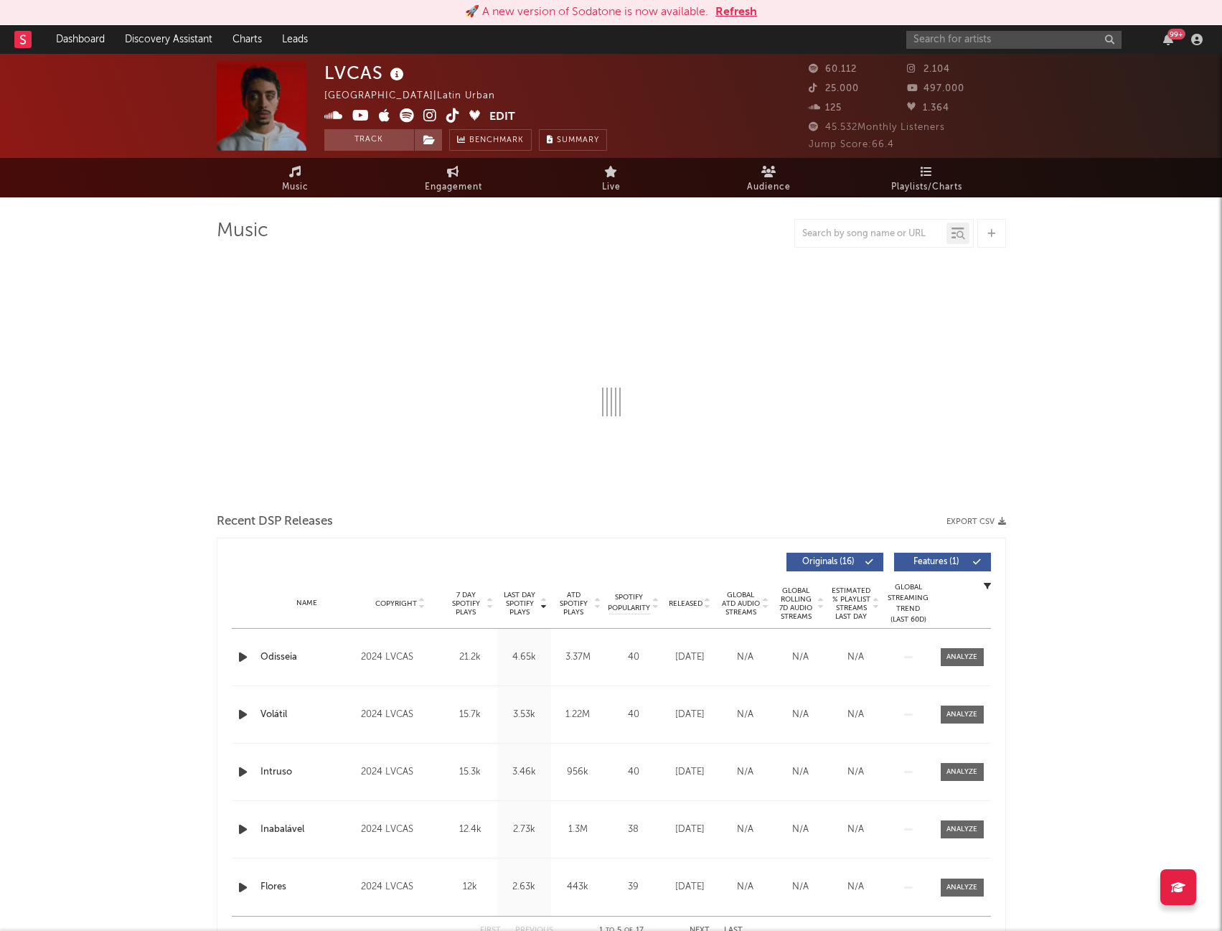
select select "6m"
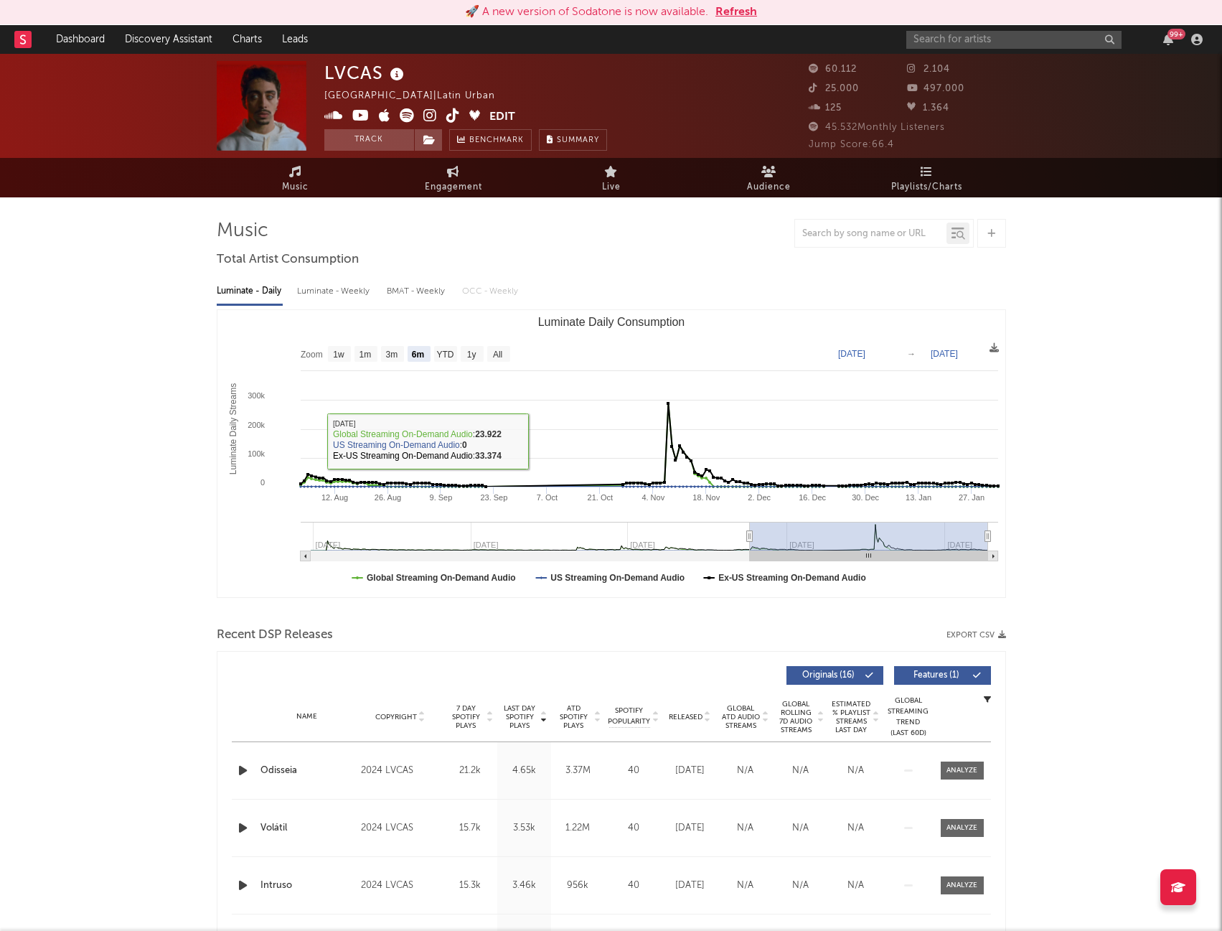
click at [321, 293] on div "Luminate - Weekly" at bounding box center [334, 291] width 75 height 24
select select "6m"
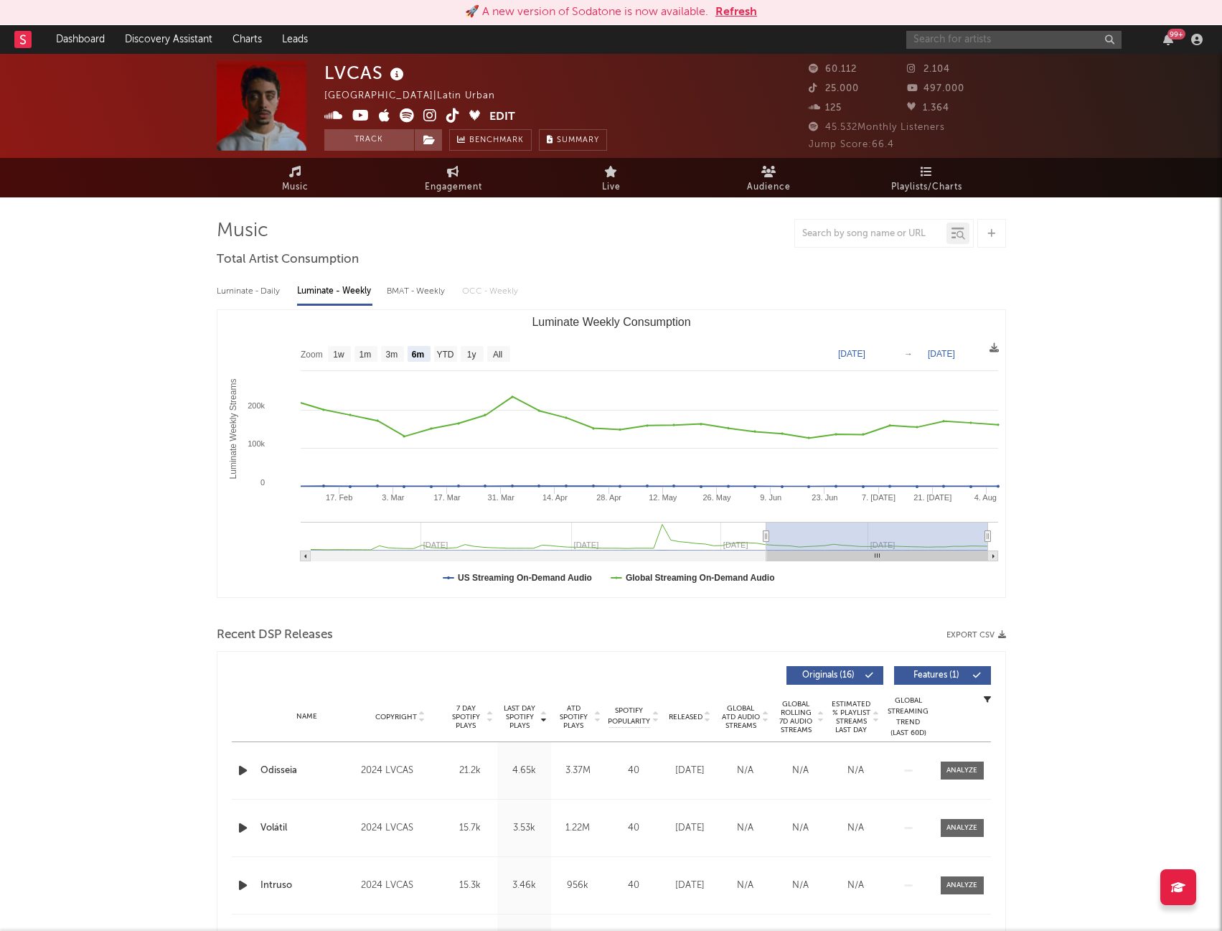
click at [957, 42] on input "text" at bounding box center [1014, 40] width 215 height 18
type input "[PERSON_NAME]"
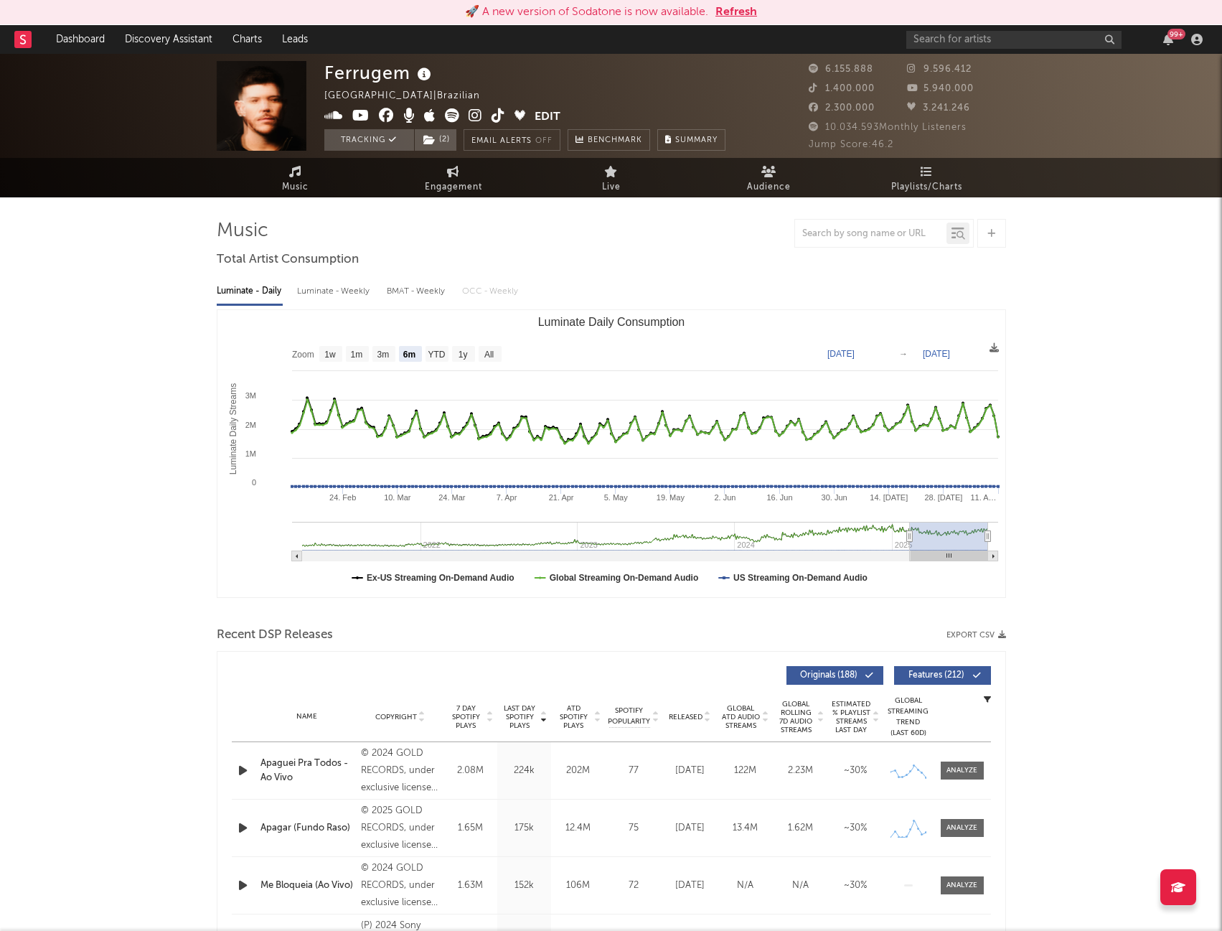
select select "6m"
